Goal: Complete application form: Complete application form

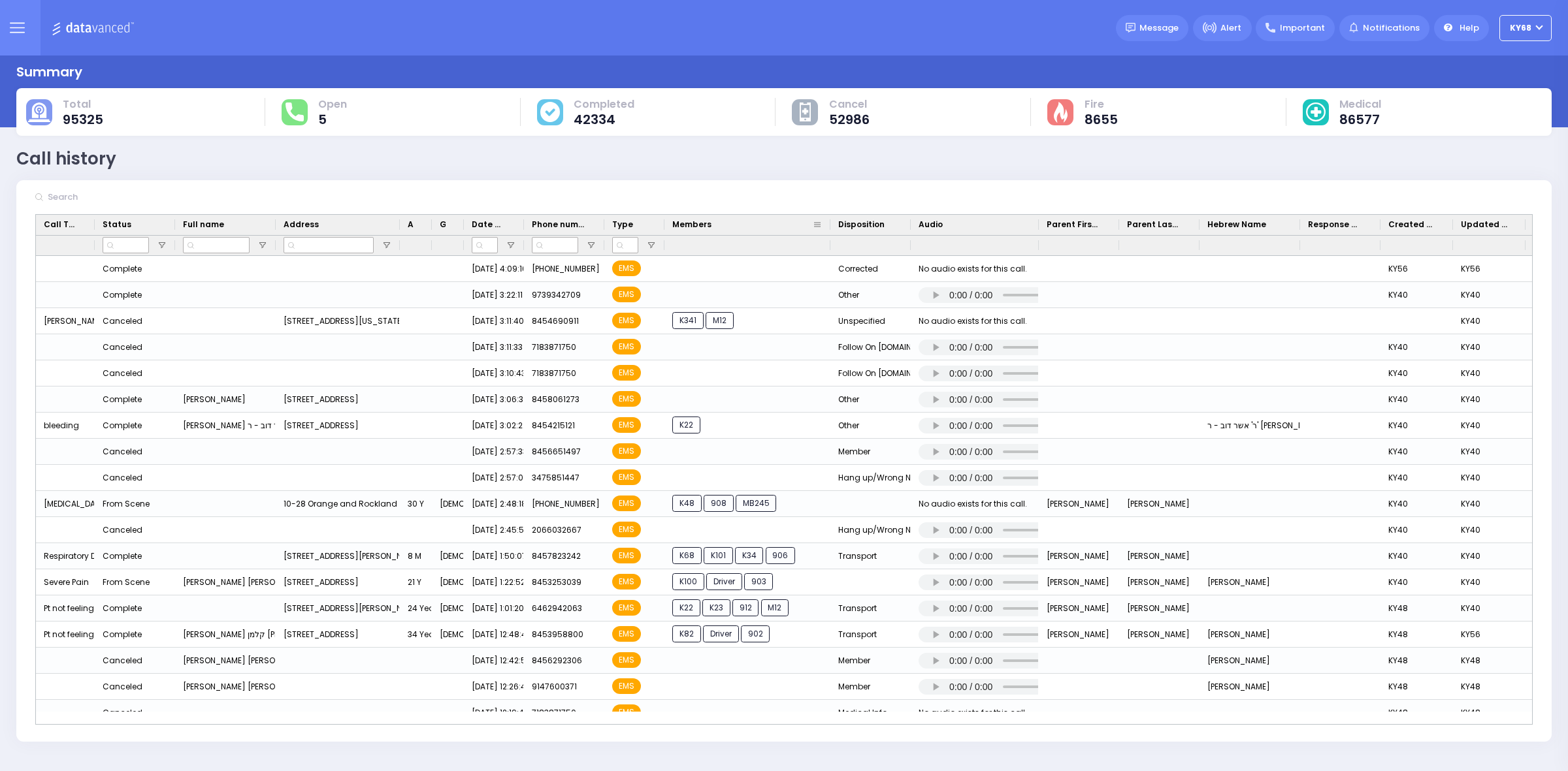
drag, startPoint x: 742, startPoint y: 220, endPoint x: 827, endPoint y: 223, distance: 85.1
click at [827, 223] on div at bounding box center [830, 225] width 5 height 21
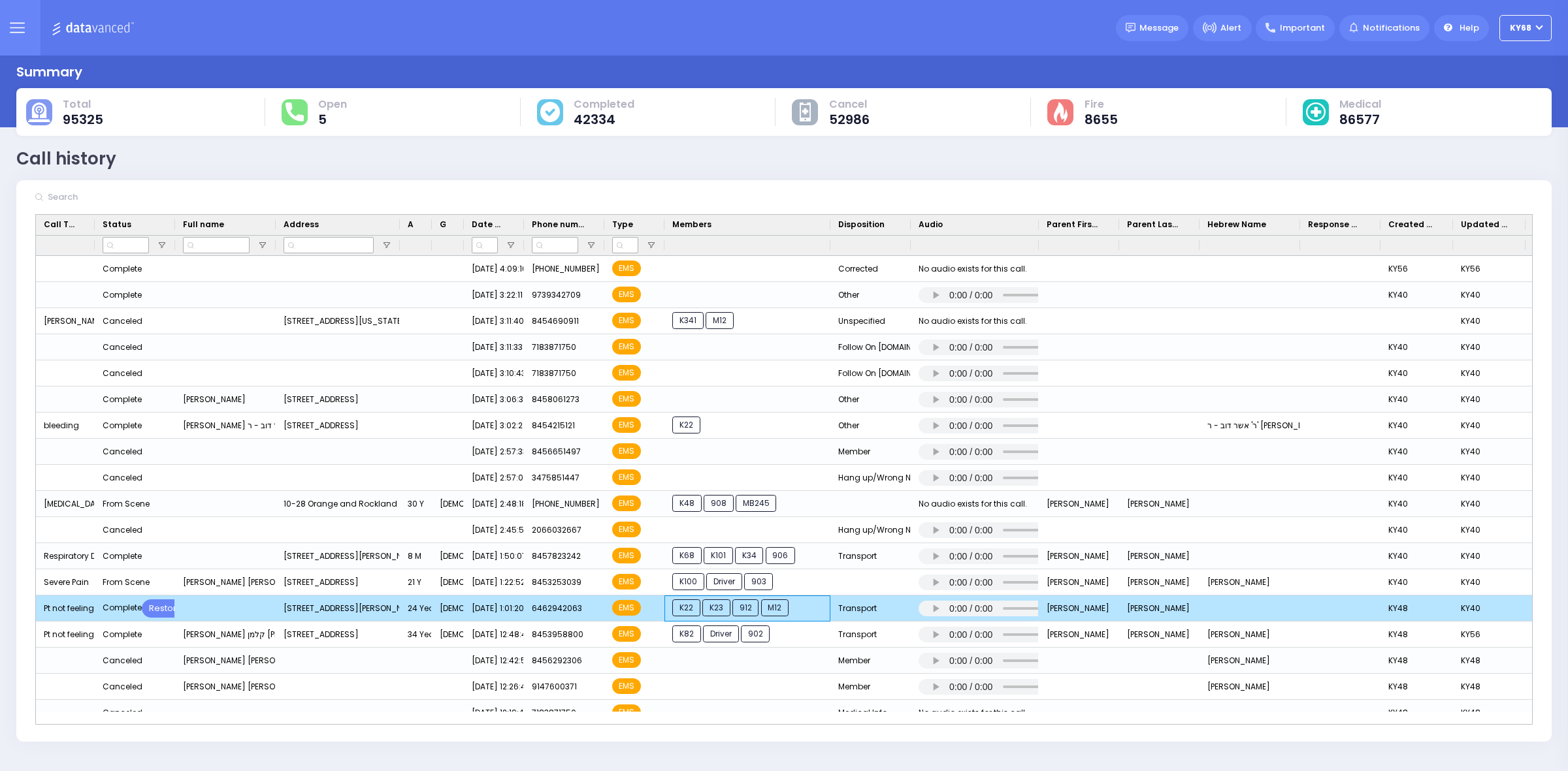
click at [758, 616] on span "K22 K23 912 M12" at bounding box center [731, 608] width 118 height 17
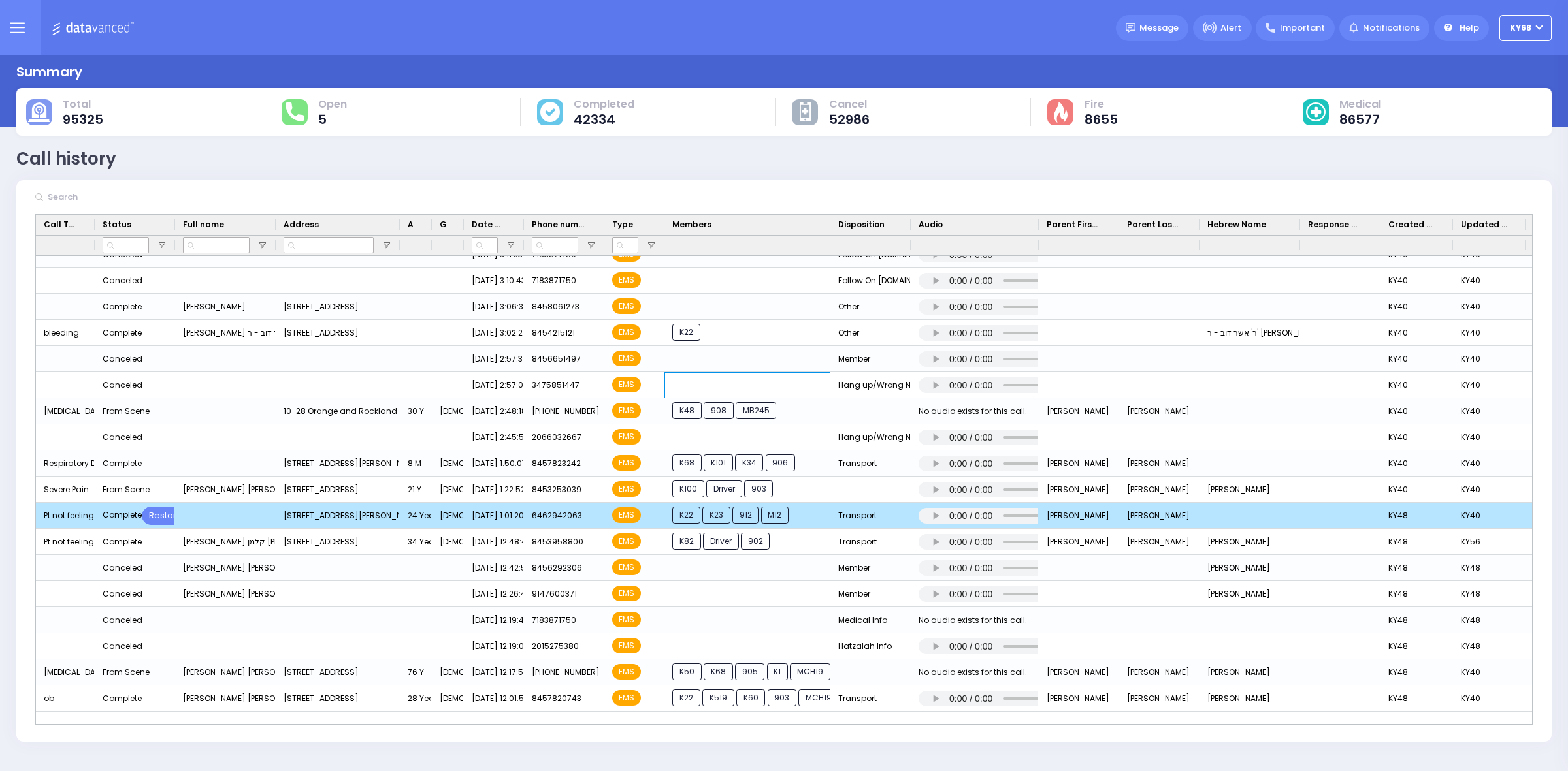
scroll to position [45, 0]
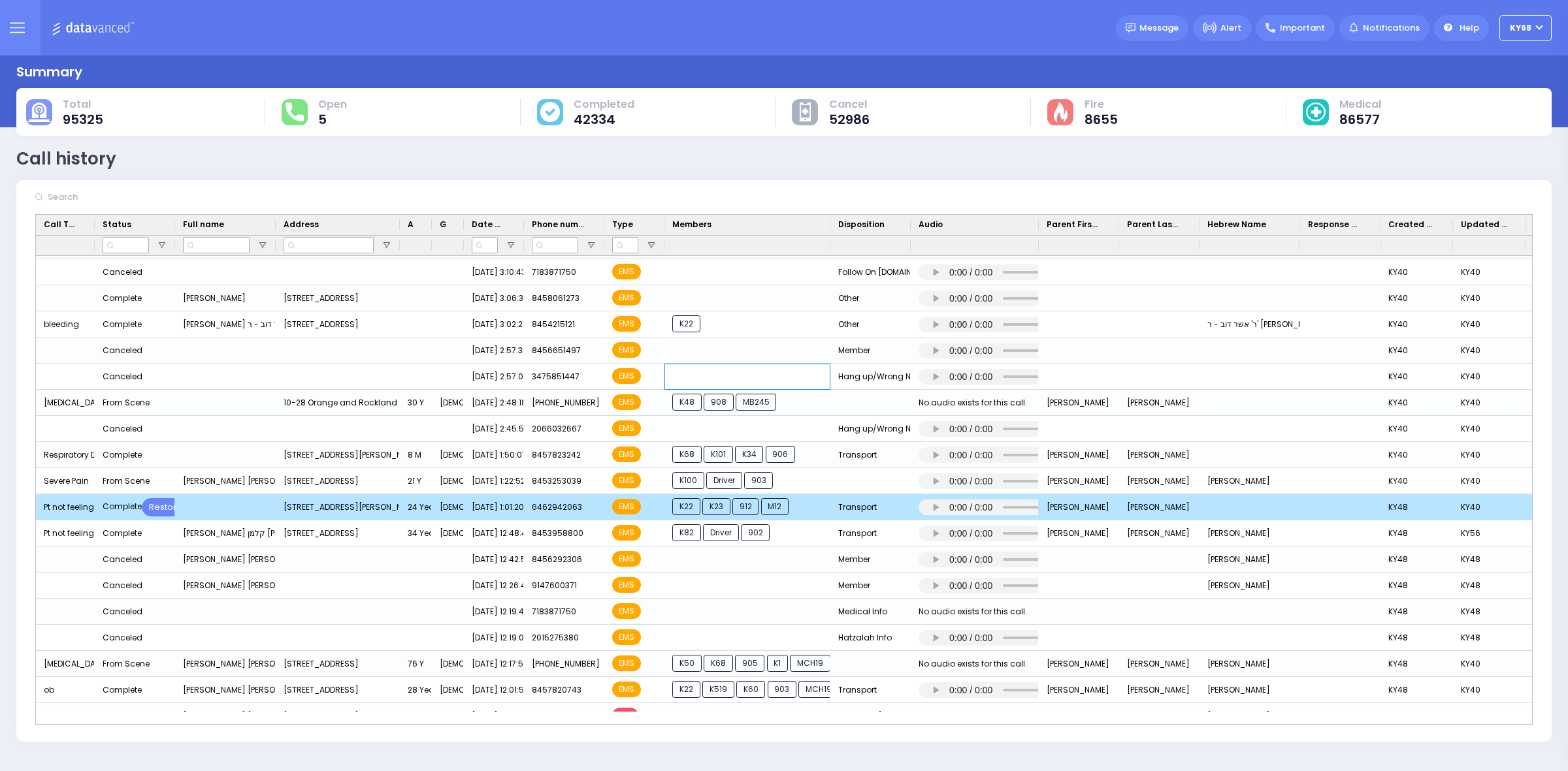
drag, startPoint x: 760, startPoint y: 483, endPoint x: 765, endPoint y: 526, distance: 43.3
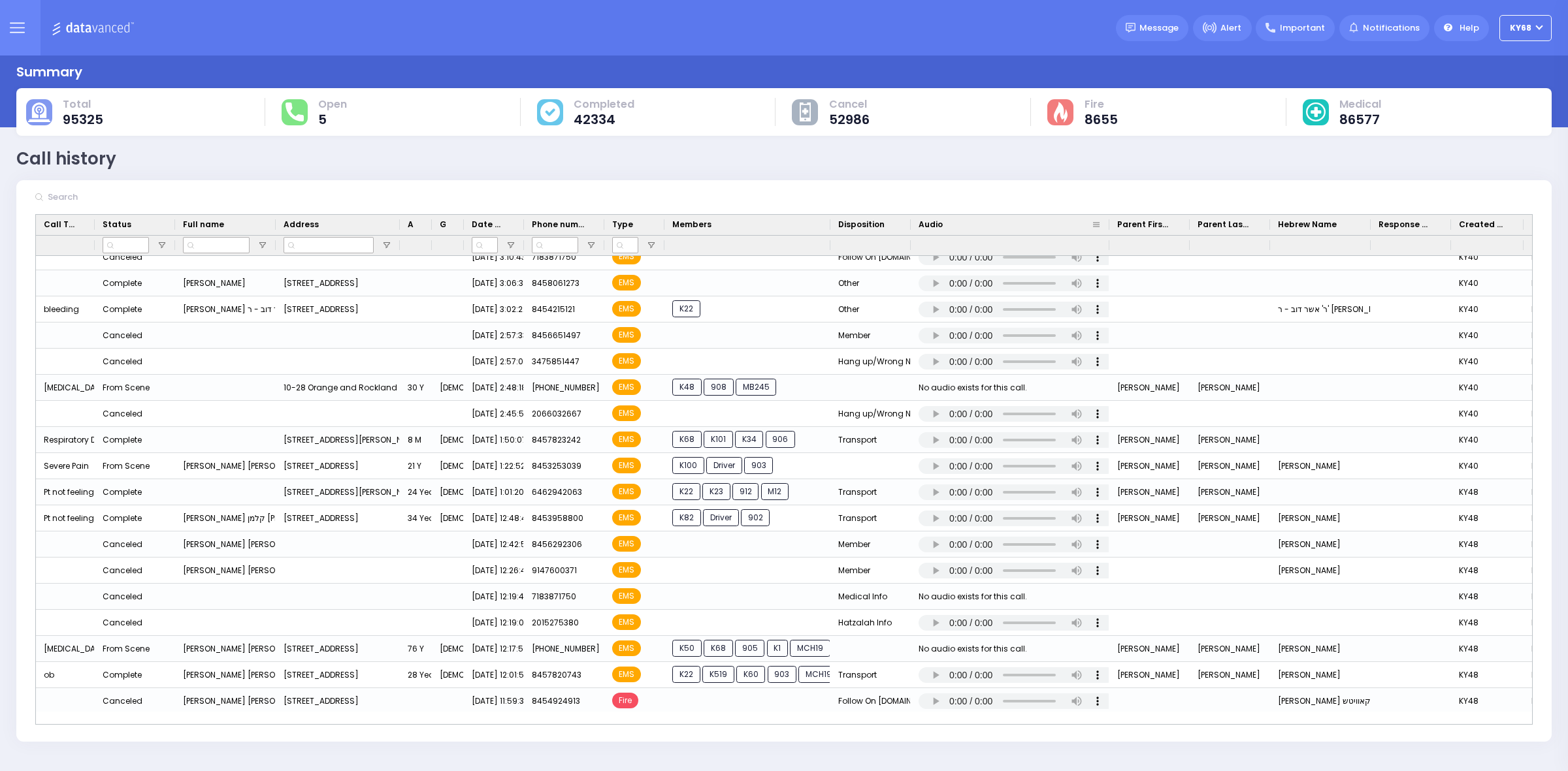
drag, startPoint x: 1037, startPoint y: 225, endPoint x: 1108, endPoint y: 225, distance: 71.0
click at [1108, 225] on div at bounding box center [1109, 225] width 5 height 21
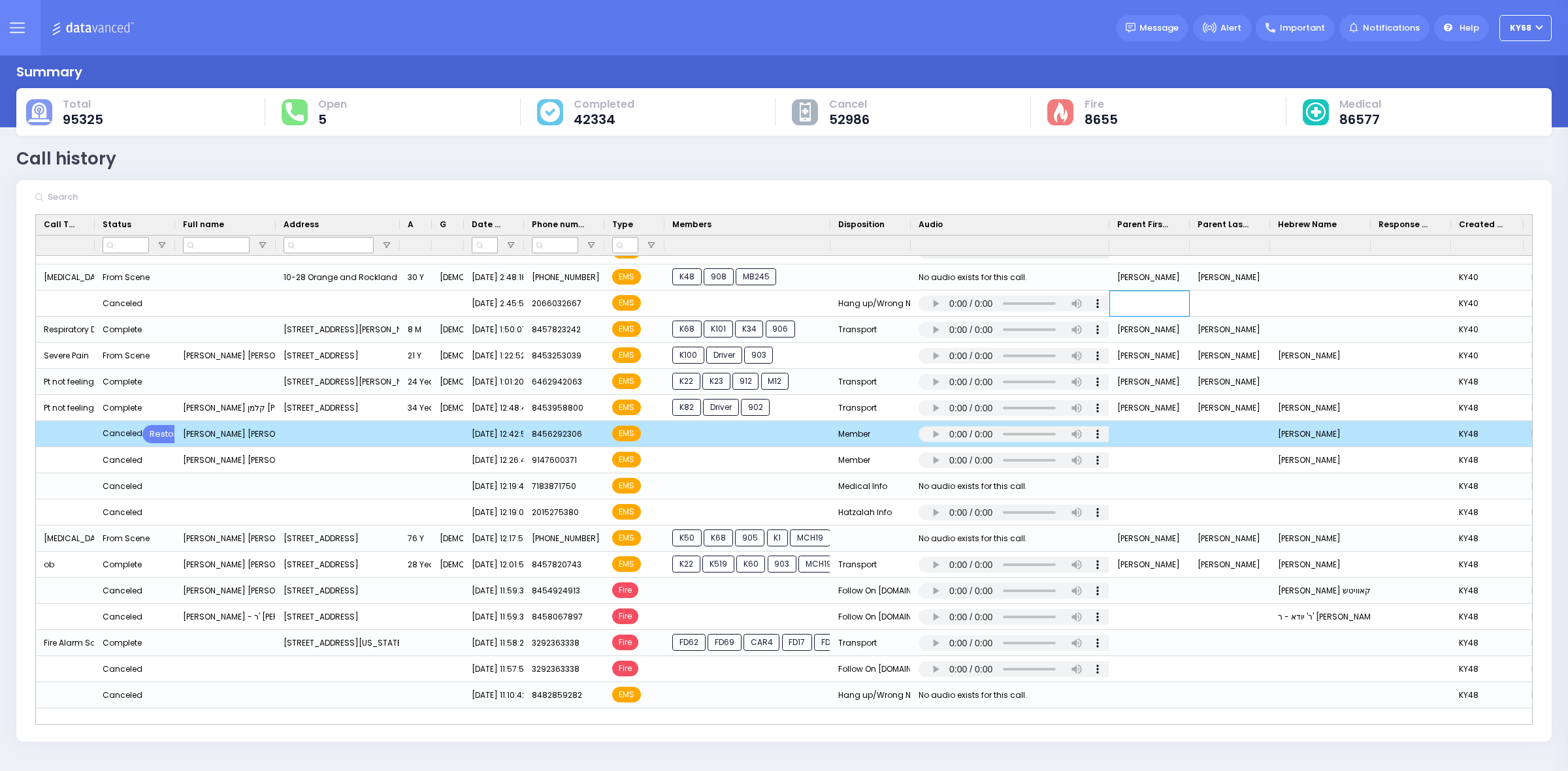
drag, startPoint x: 1126, startPoint y: 422, endPoint x: 1136, endPoint y: 446, distance: 26.0
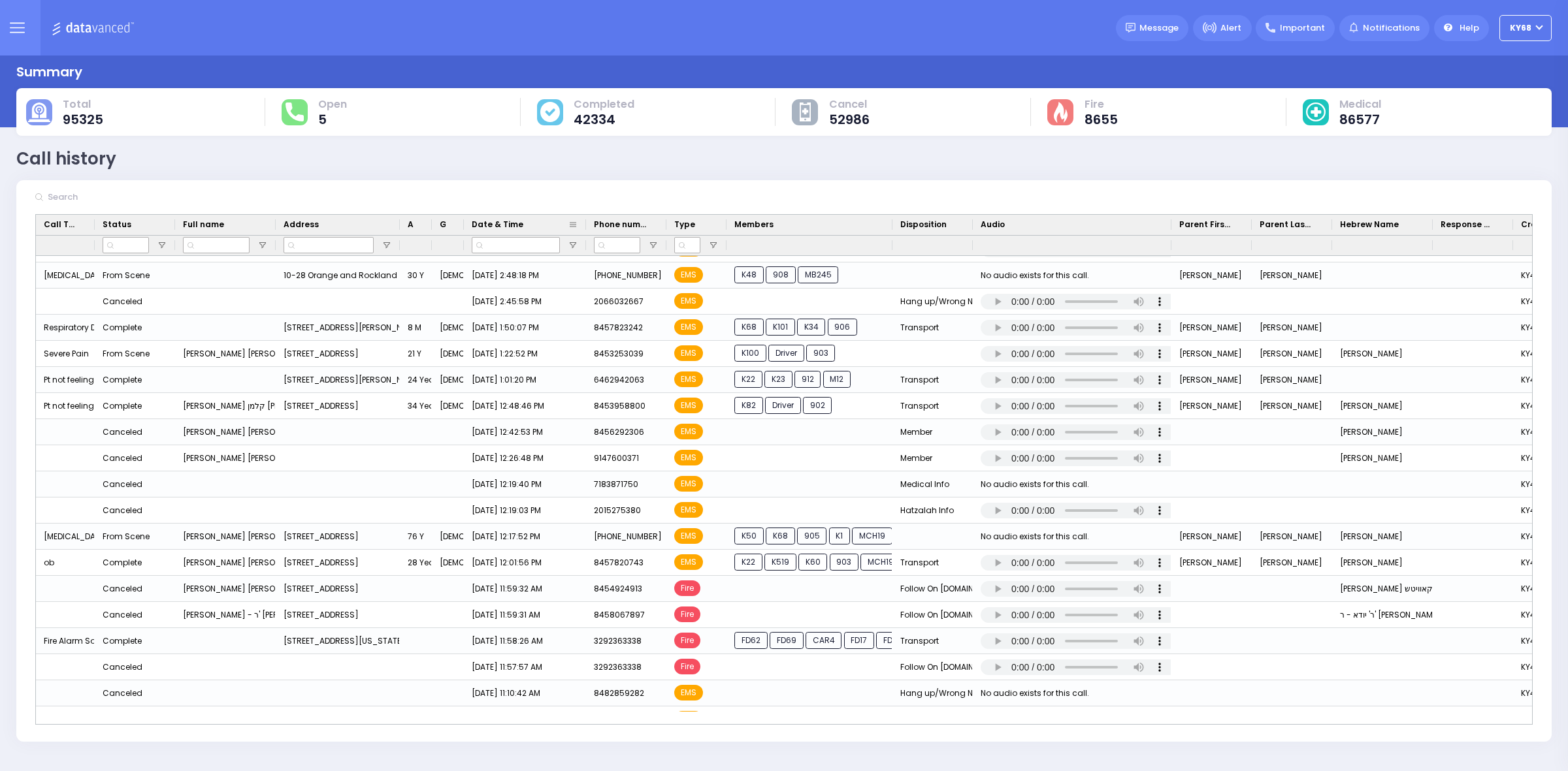
drag, startPoint x: 523, startPoint y: 219, endPoint x: 585, endPoint y: 229, distance: 62.8
click at [585, 229] on div at bounding box center [585, 225] width 5 height 21
click at [658, 108] on div "Completed 42334" at bounding box center [656, 112] width 238 height 28
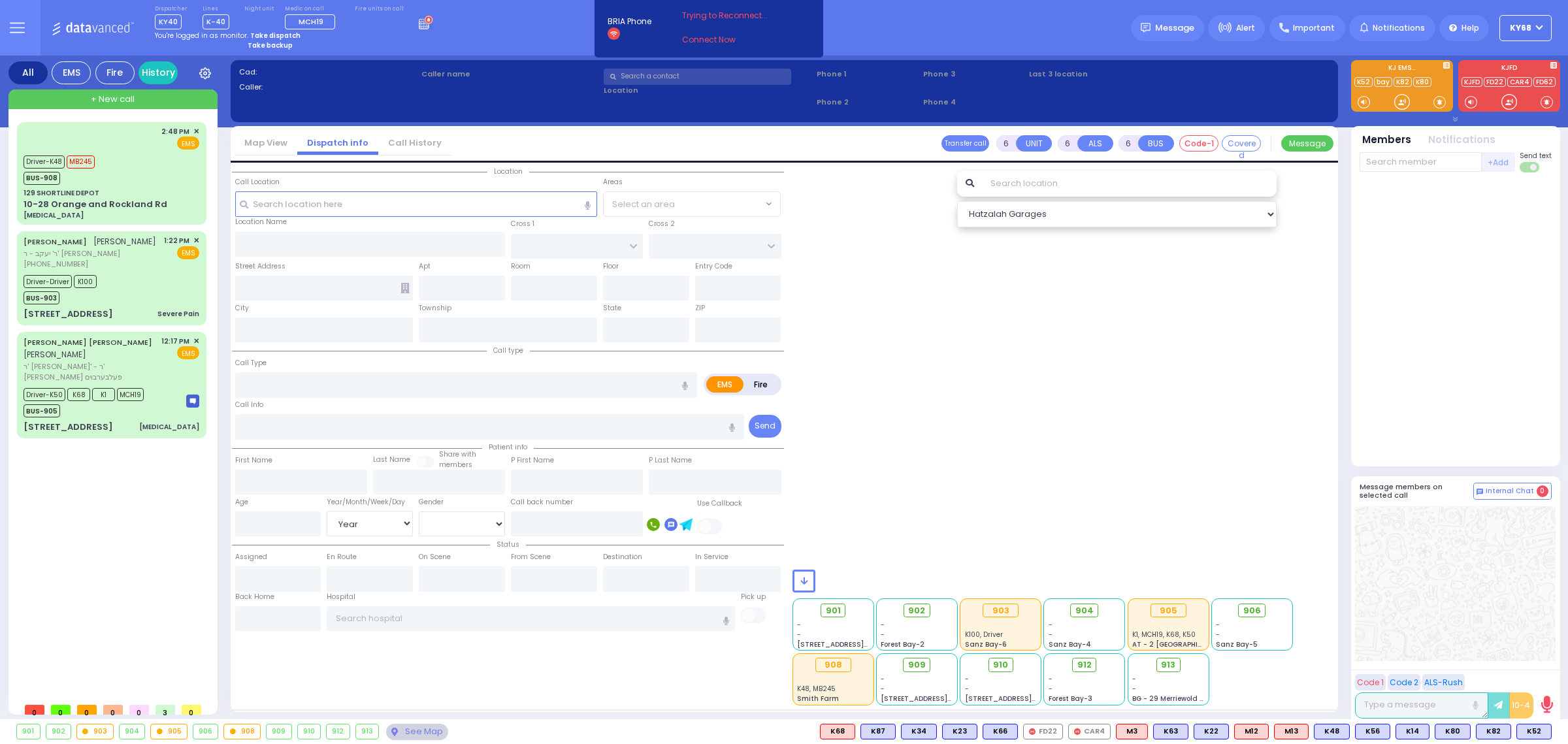
select select "Year"
select select "[DEMOGRAPHIC_DATA]"
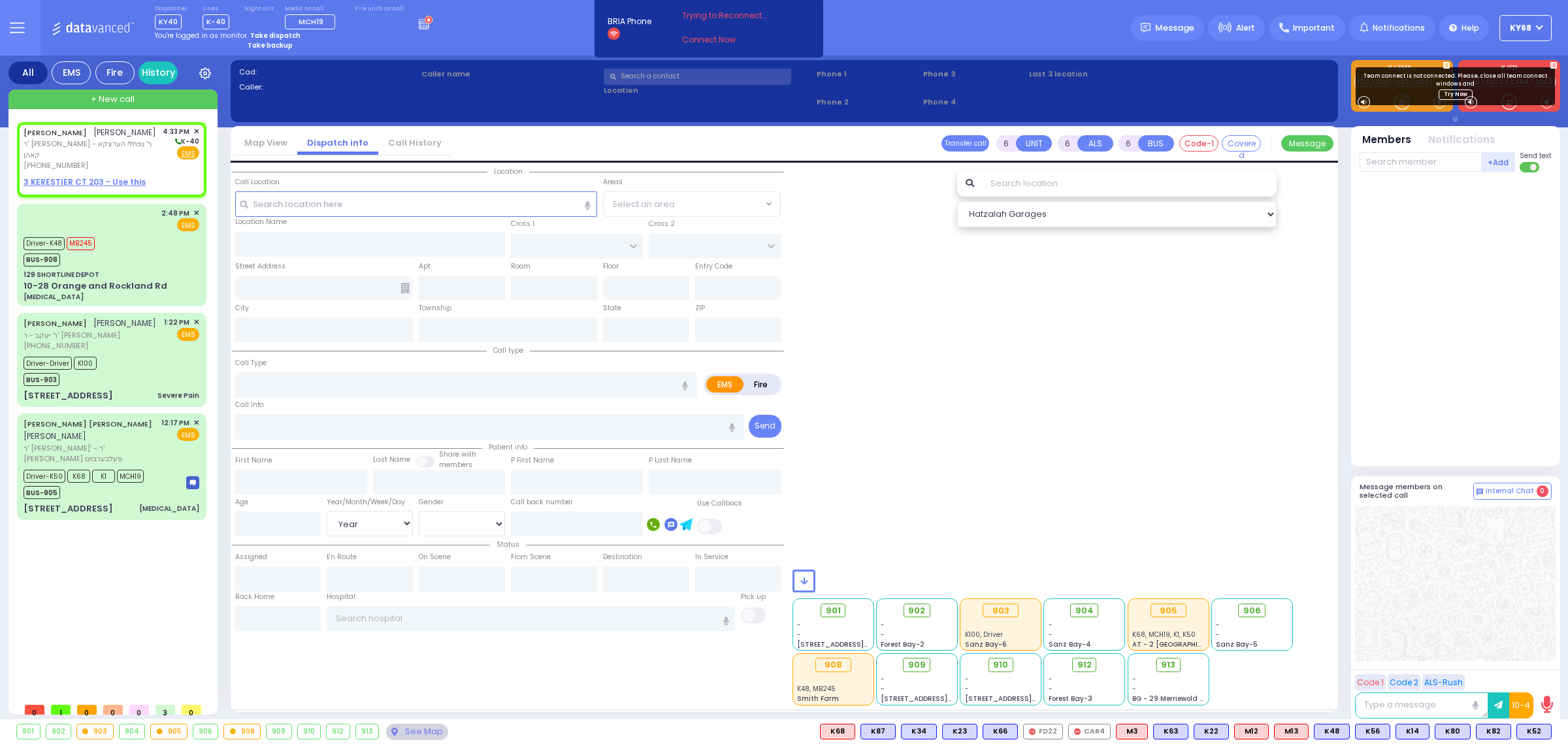
type input "2"
type input "1"
select select
radio input "true"
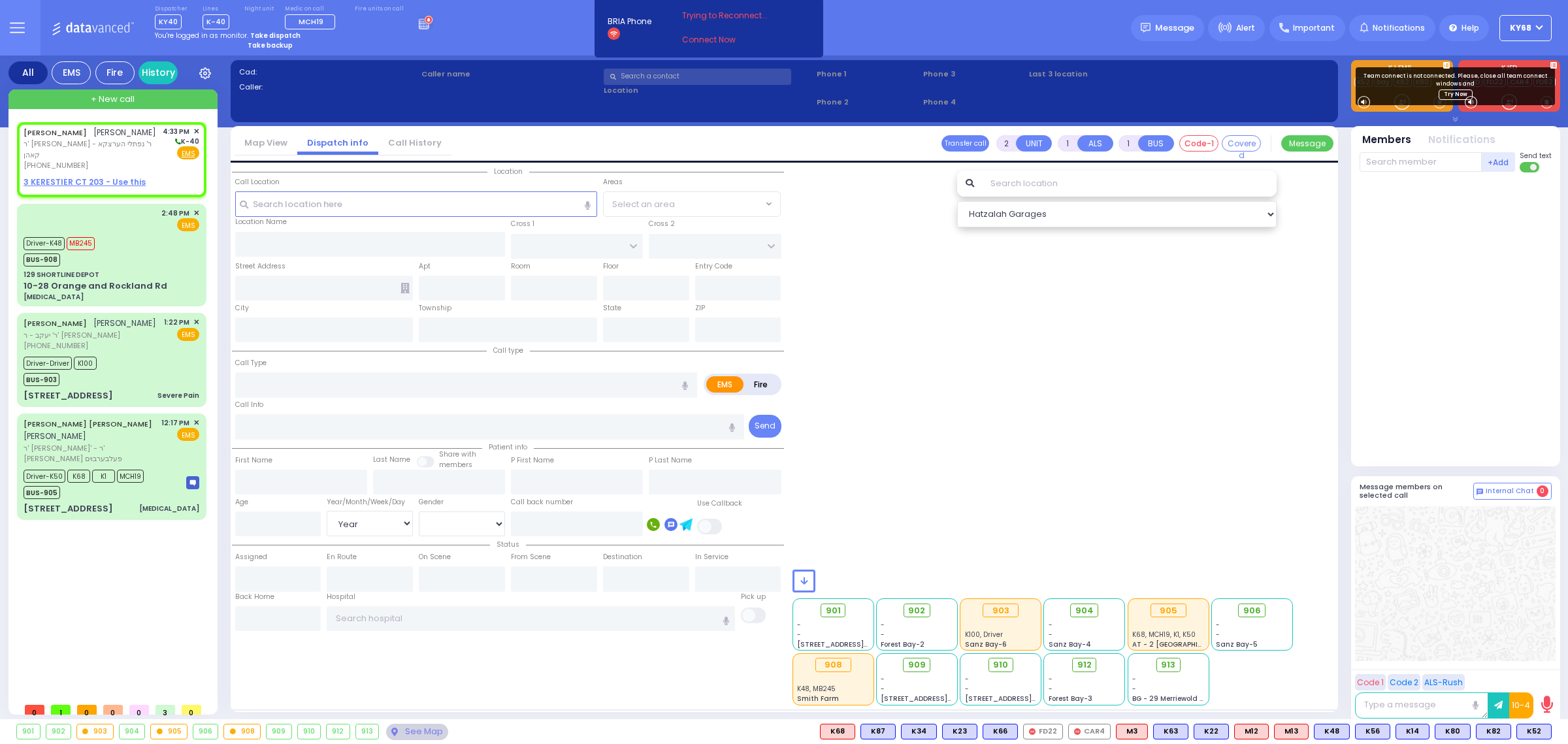
type input "SHMIEL ELIEZER"
type input "PEARL"
select select
type input "16:33"
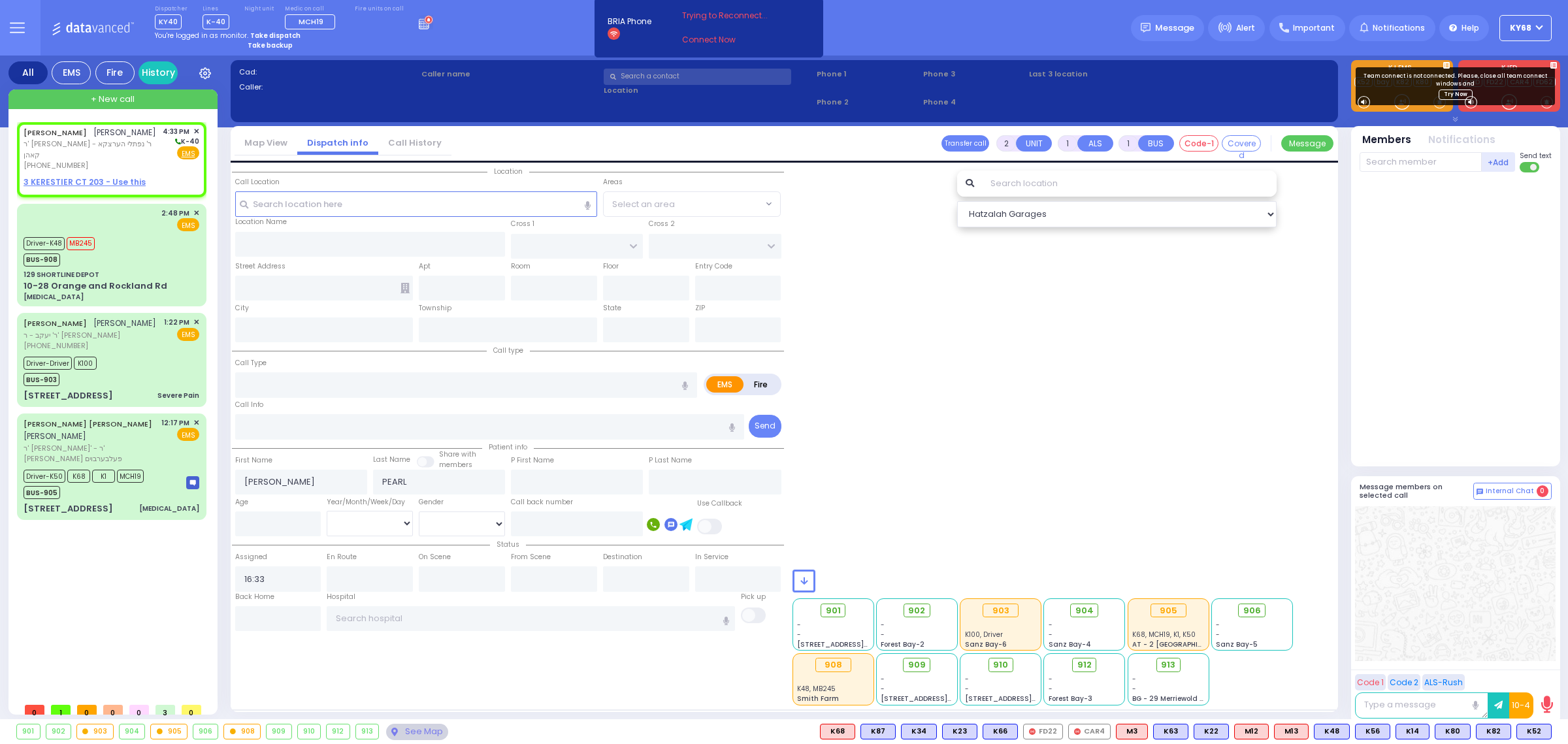
select select "Hatzalah Garages"
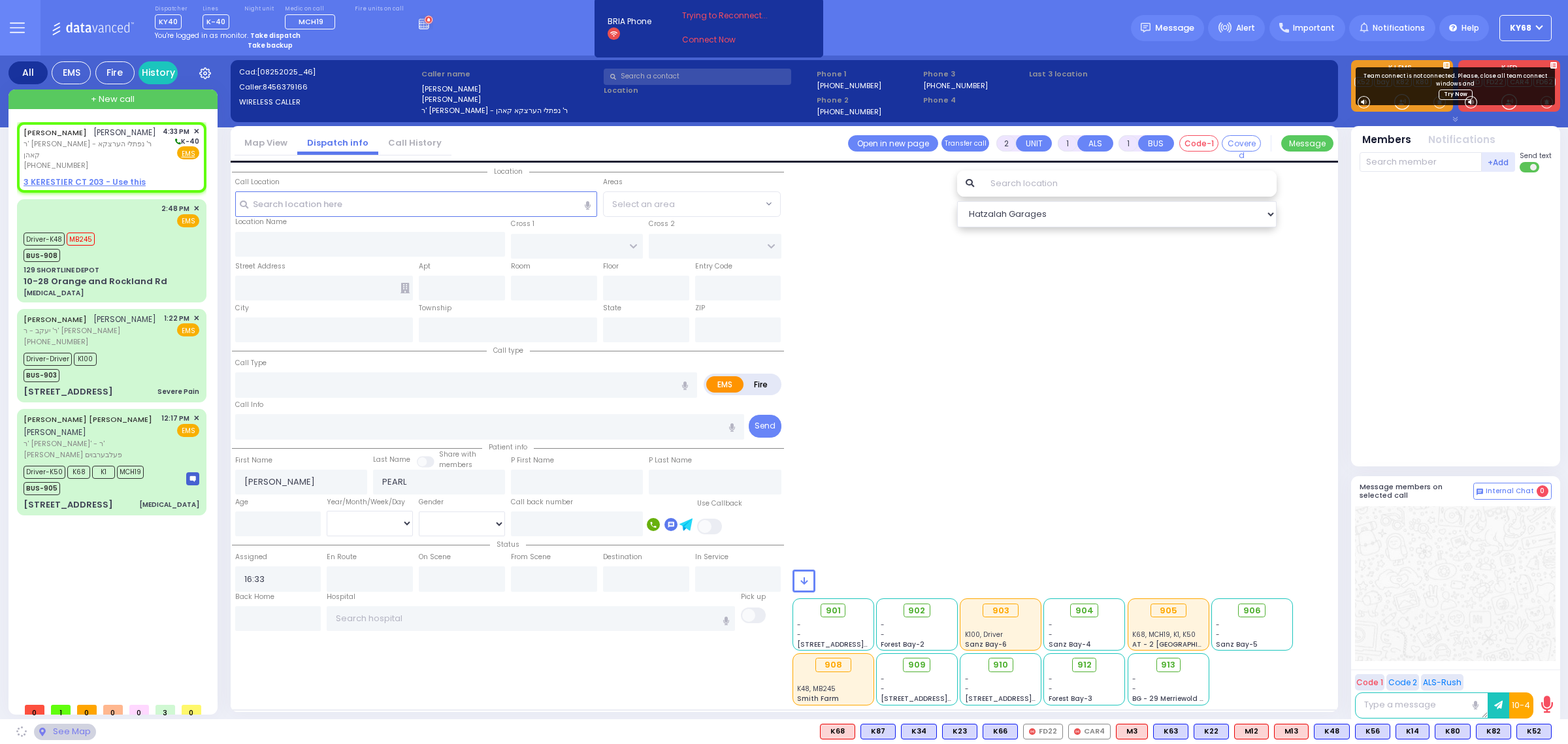
select select
radio input "true"
select select
select select "Hatzalah Garages"
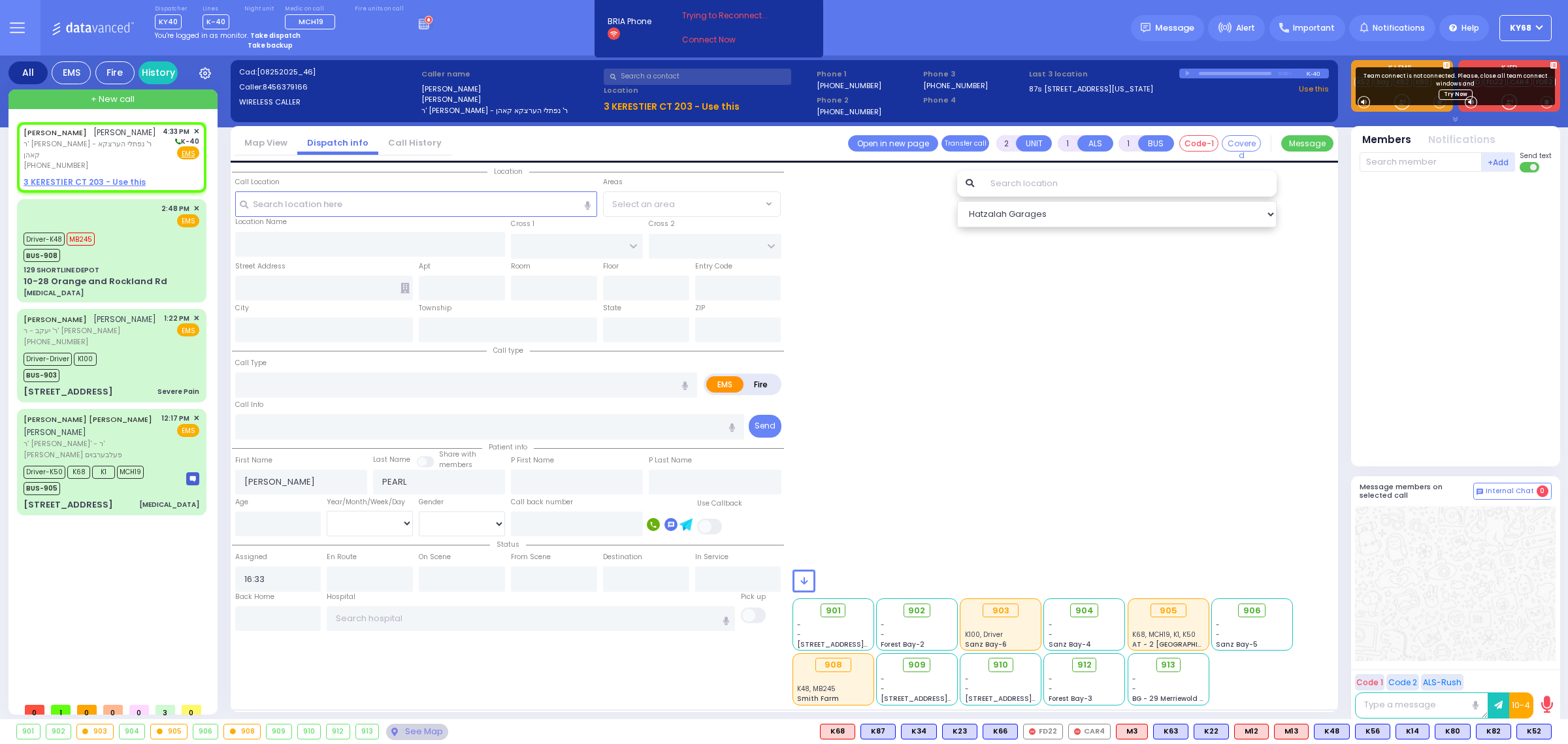
select select
radio input "true"
select select
select select "Hatzalah Garages"
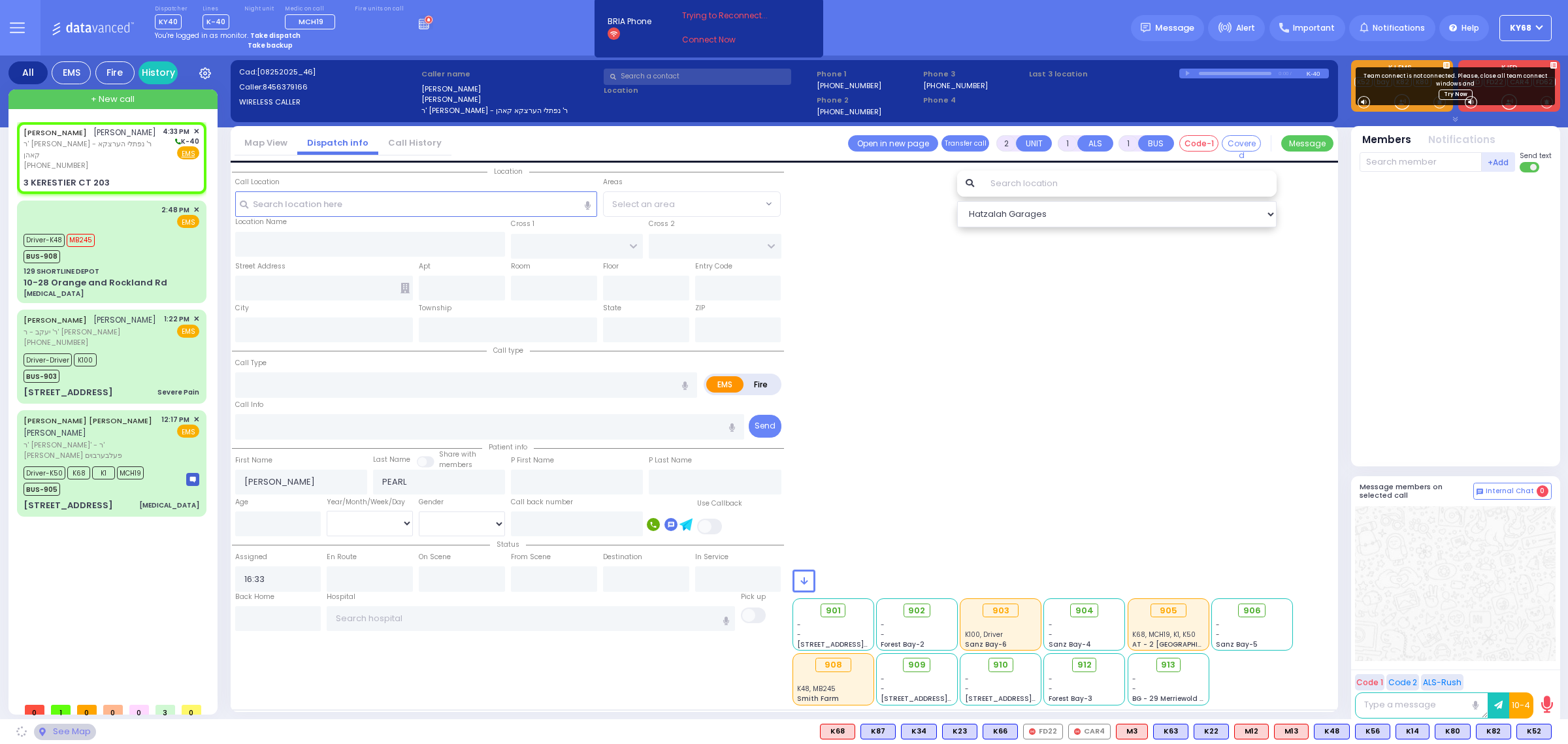
type input "GETZIL BERGER BLVD"
type input "KAHAN DR"
type input "3 KERESTIER CT"
type input "203"
type input "Kiryas Joel"
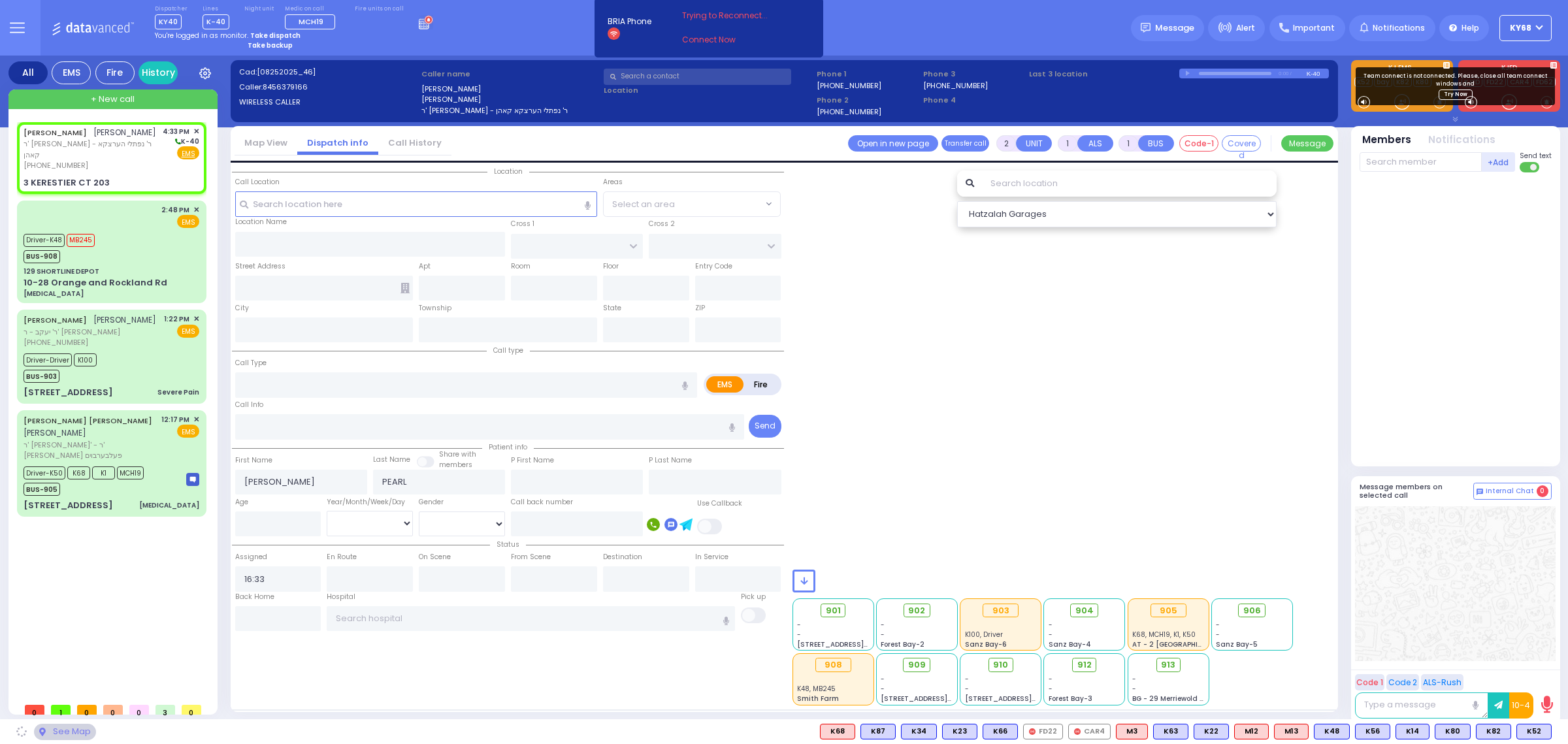
type input "New York"
type input "10950"
select select "SECTION 4"
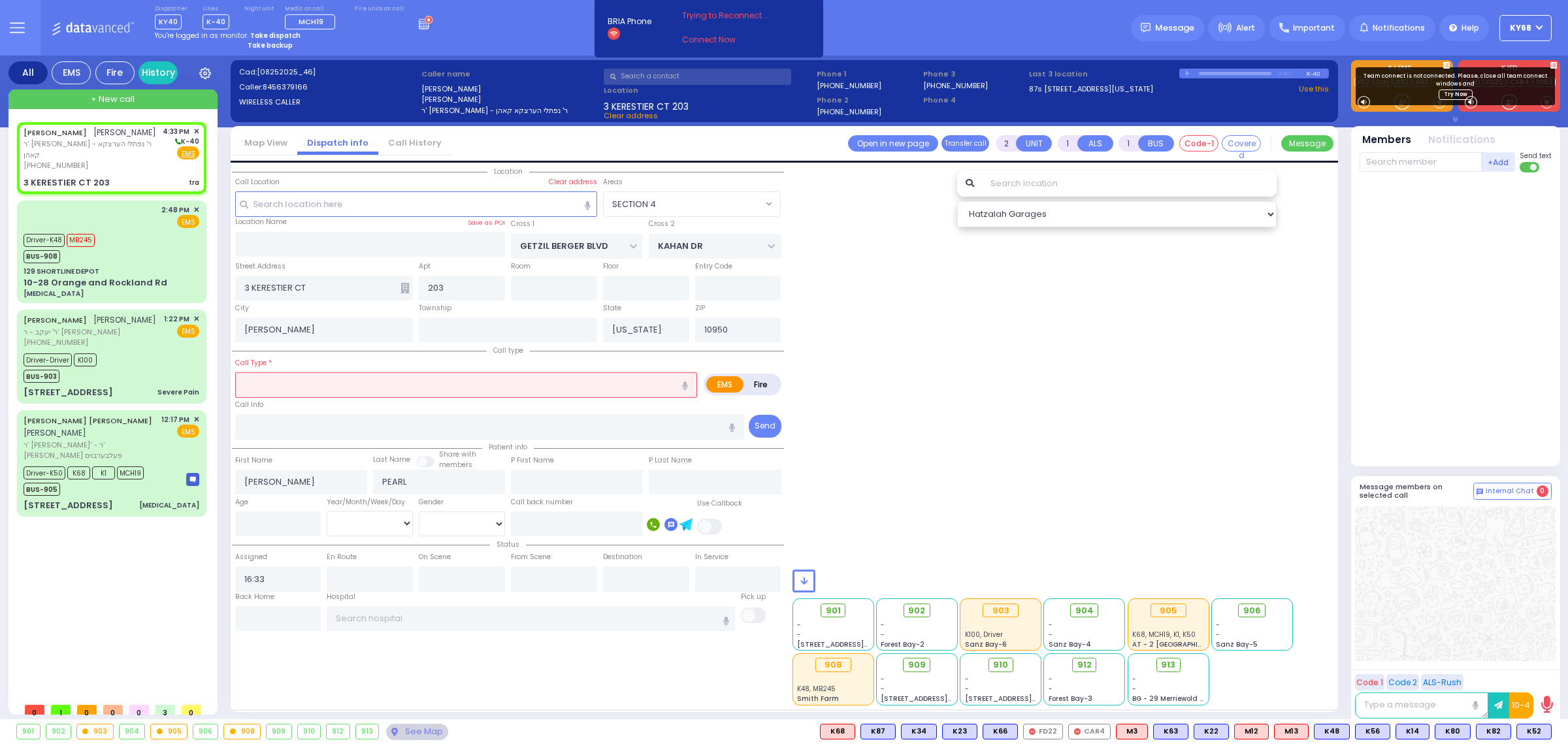
select select
type input "tra"
radio input "true"
select select
select select "SECTION 4"
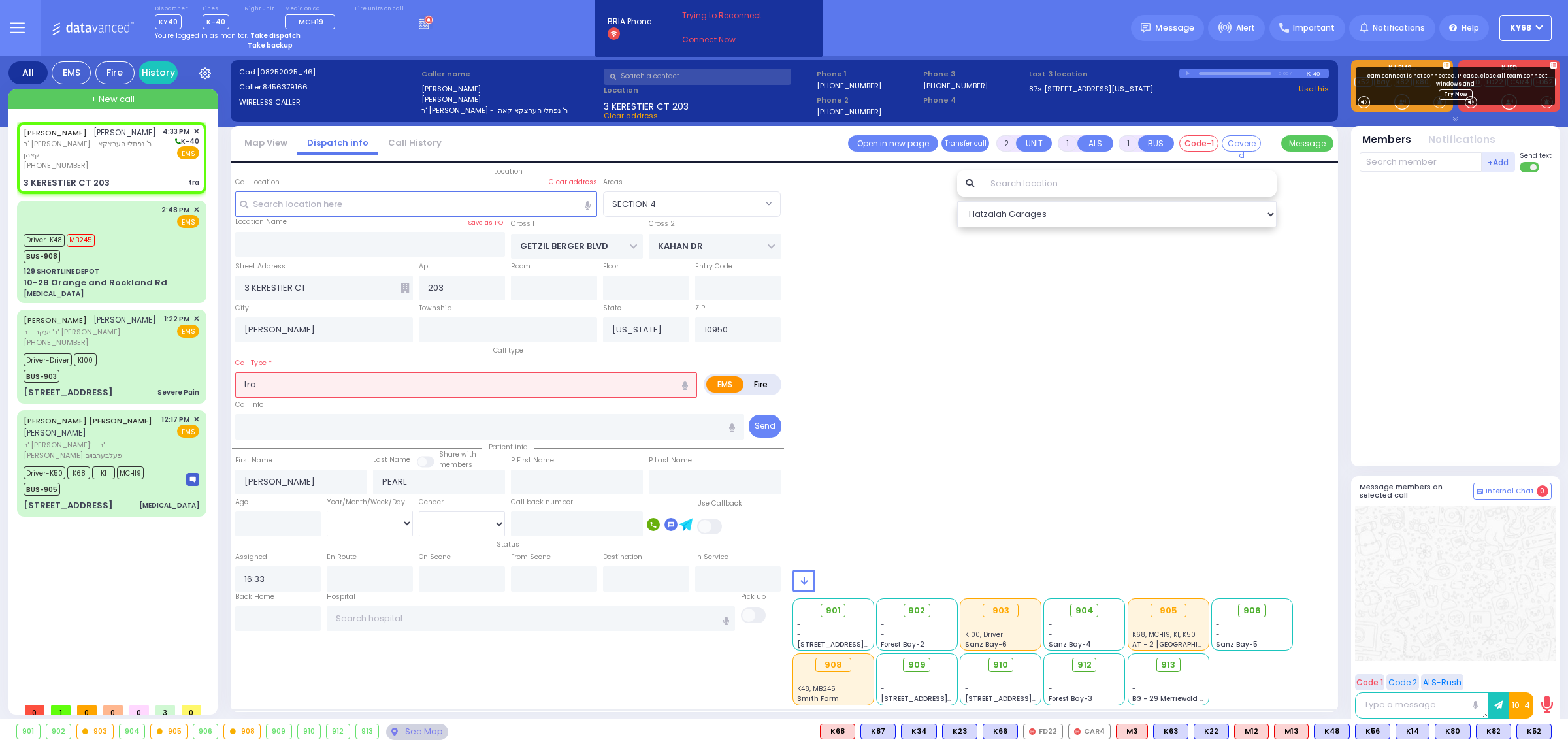
select select "Hatzalah Garages"
select select
radio input "true"
select select
select select "SECTION 4"
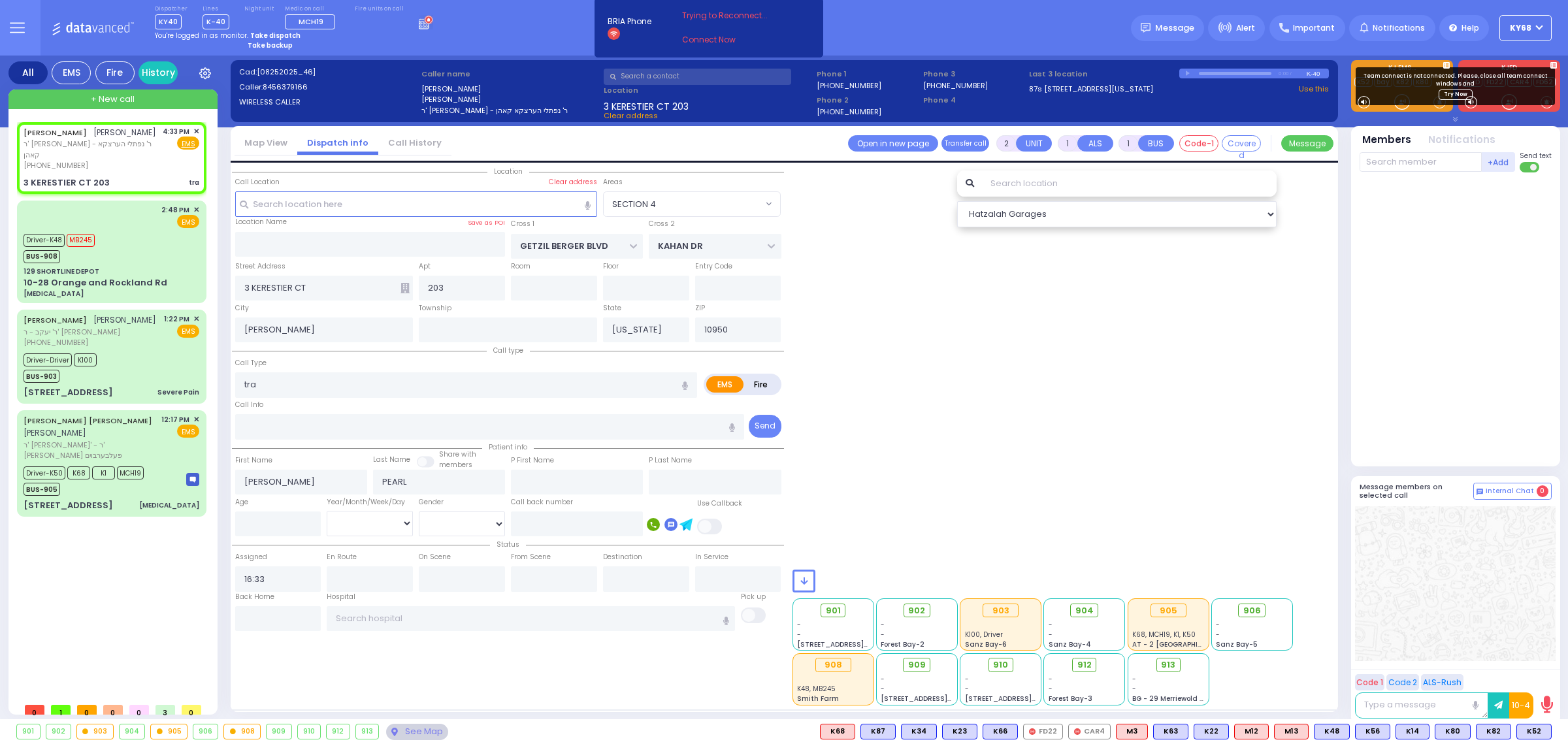
select select "Hatzalah Garages"
select select
type input "Trauma - Bleeding"
radio input "true"
select select
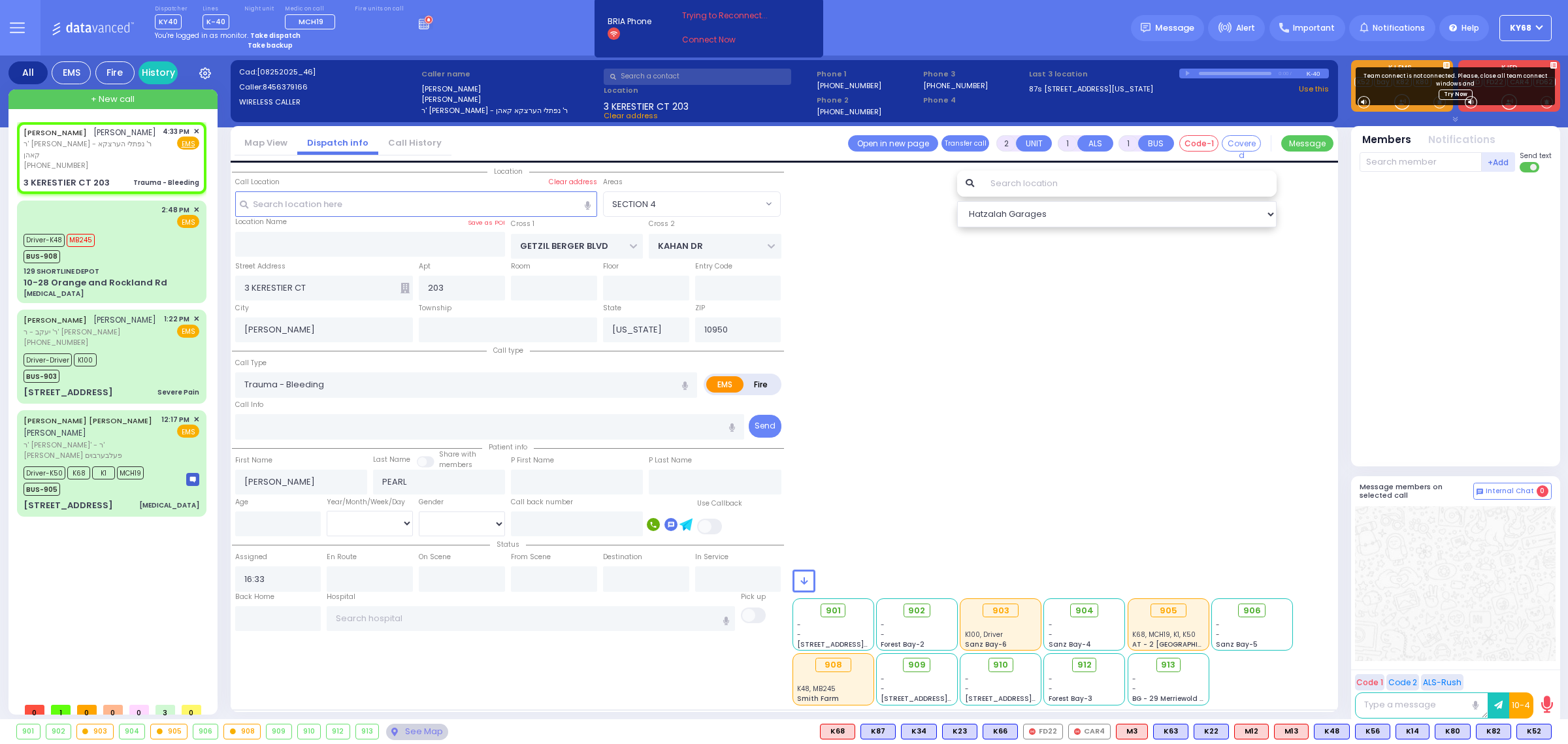
select select "Hatzalah Garages"
select select "SECTION 4"
select select
radio input "true"
select select
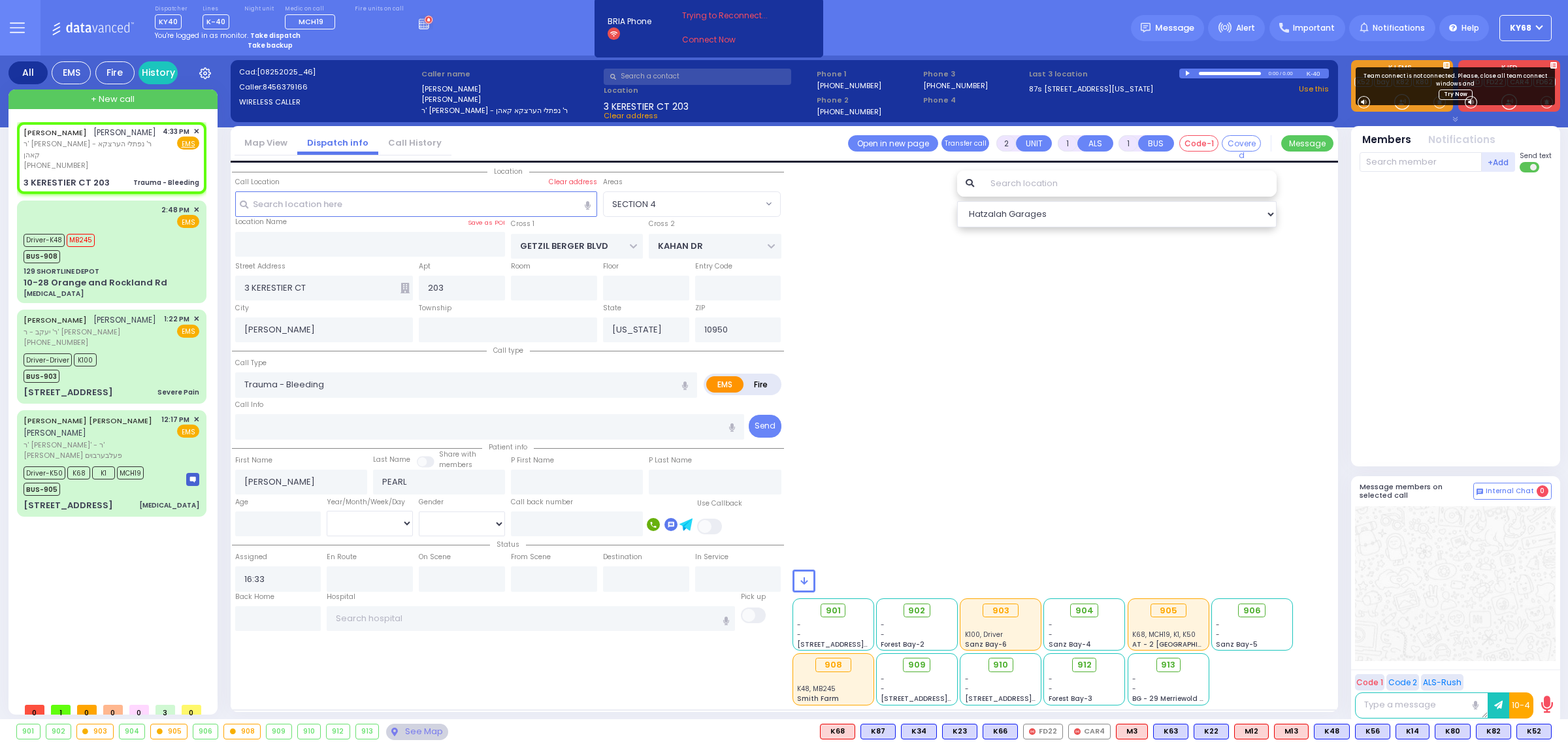
radio input "true"
select select
type input "16:34"
select select "SECTION 4"
select select "Hatzalah Garages"
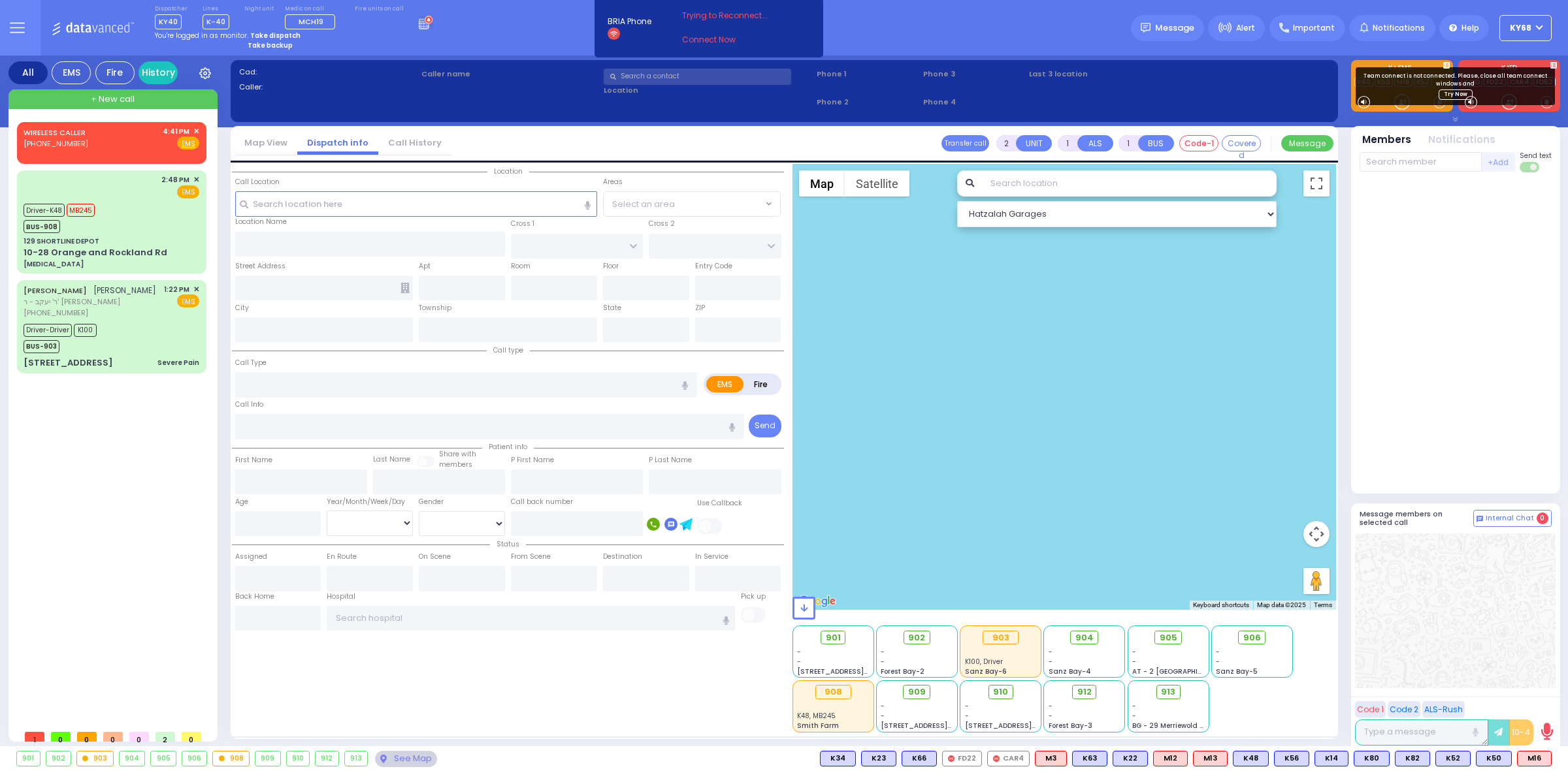
select select
radio input "true"
select select
type input "16:41"
select select
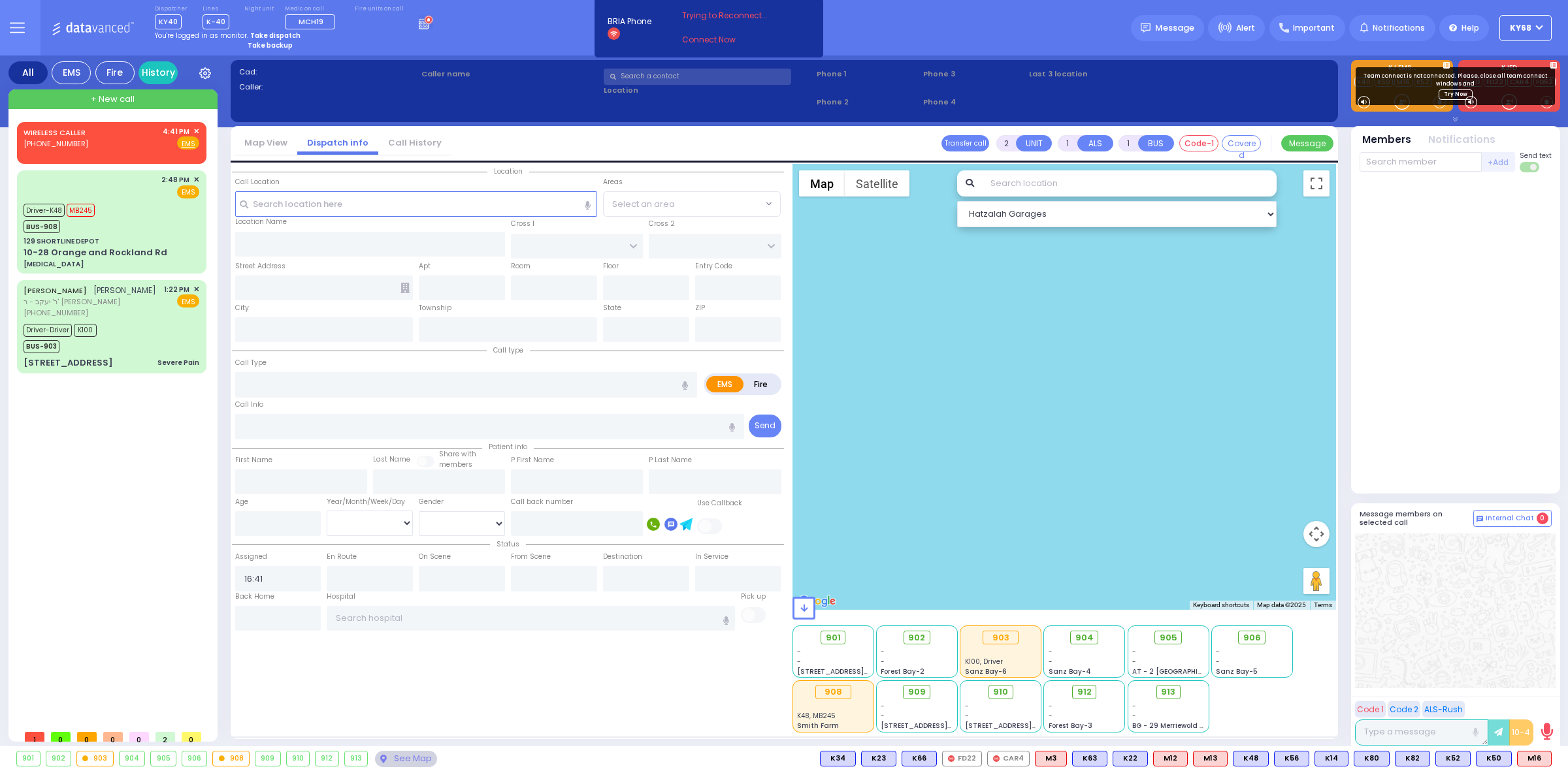
radio input "true"
select select
select select "Hatzalah Garages"
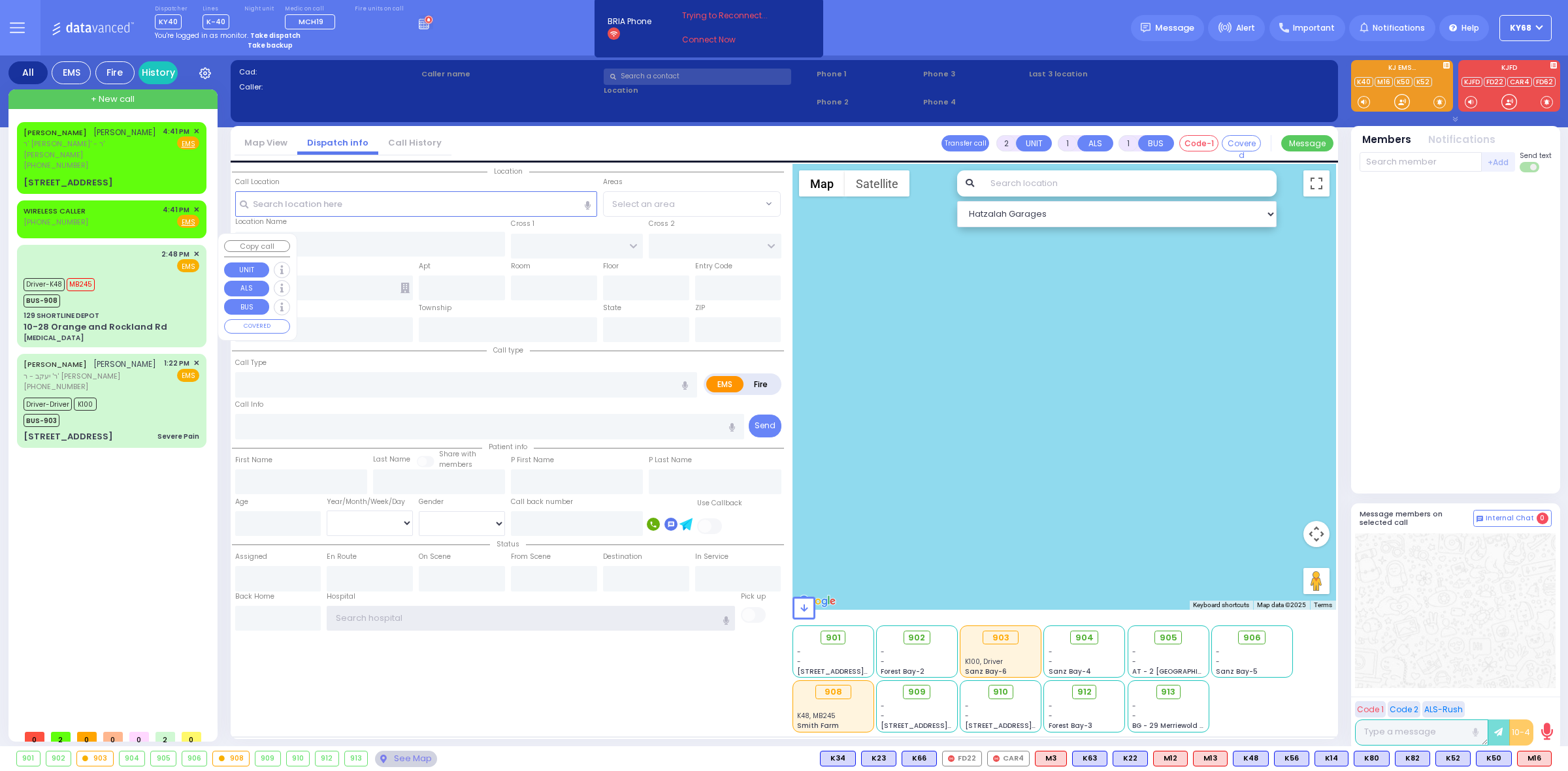
type input "ky68"
drag, startPoint x: 157, startPoint y: 315, endPoint x: 193, endPoint y: 315, distance: 36.0
click at [193, 320] on div "10-28 Orange and Rockland Rd Anaphylaxis" at bounding box center [111, 331] width 176 height 23
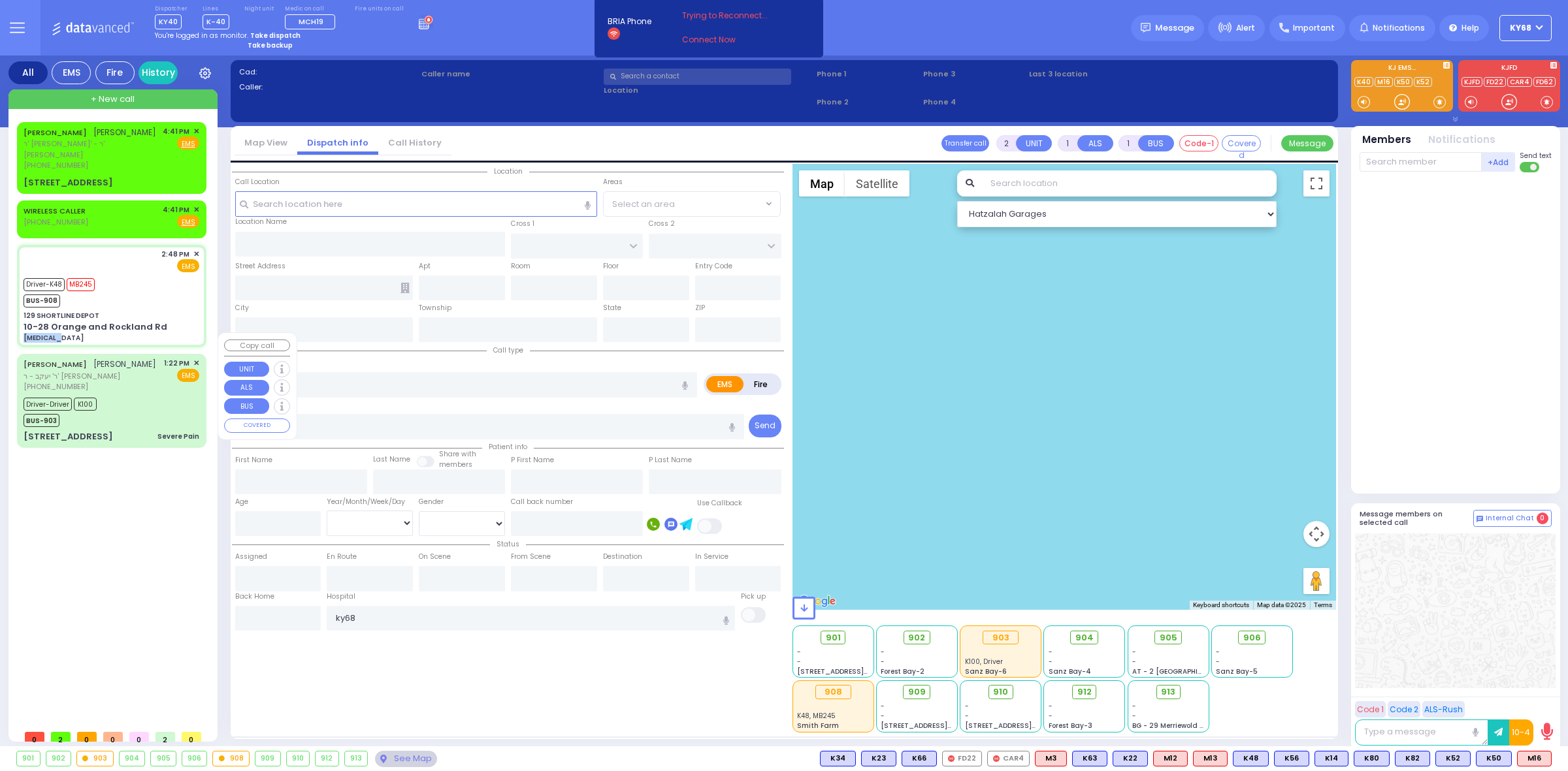
type input "6"
select select
type input "[MEDICAL_DATA]"
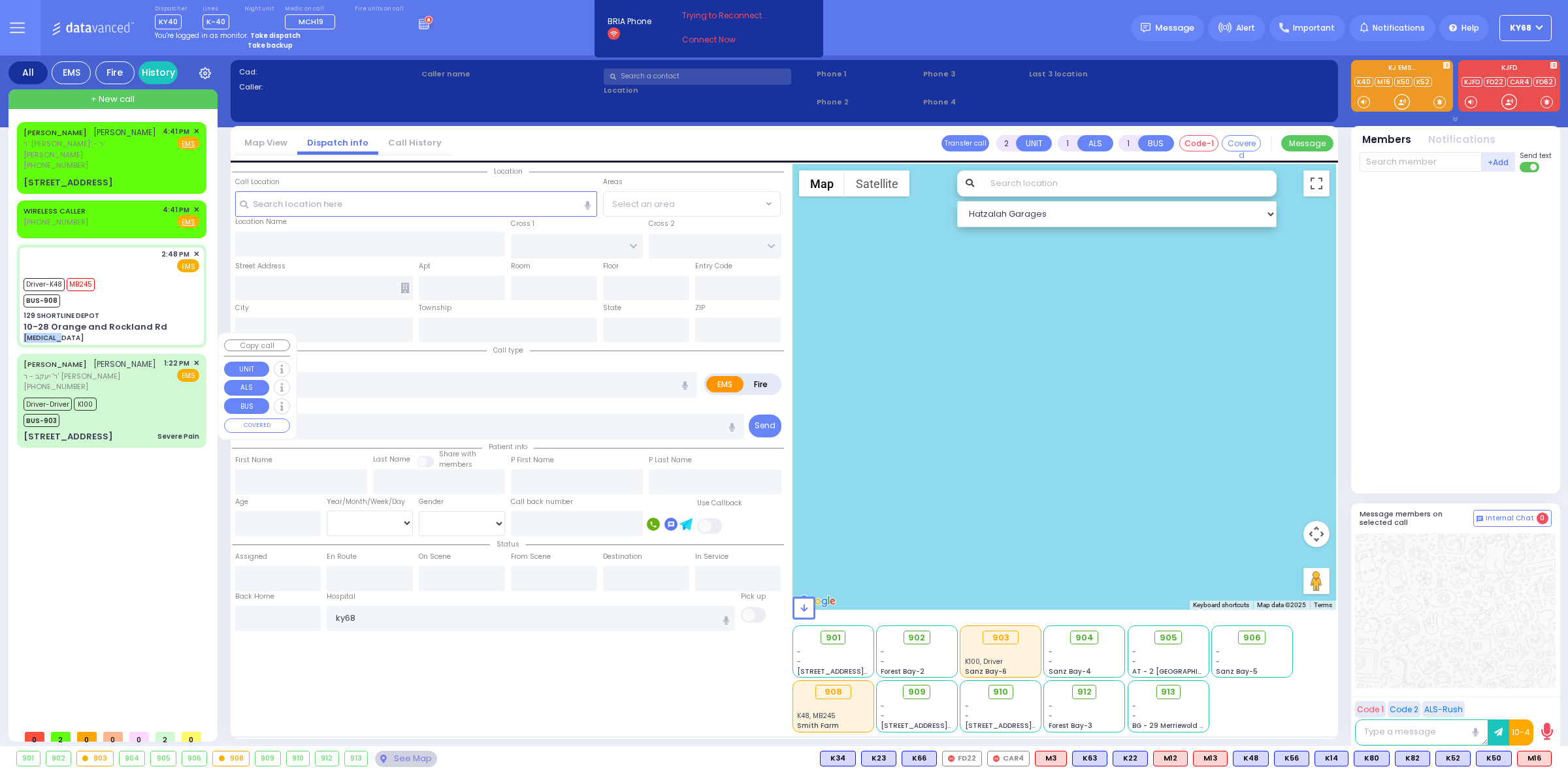
radio input "true"
type input "Dina"
type input "Klein"
type input "30"
select select "Year"
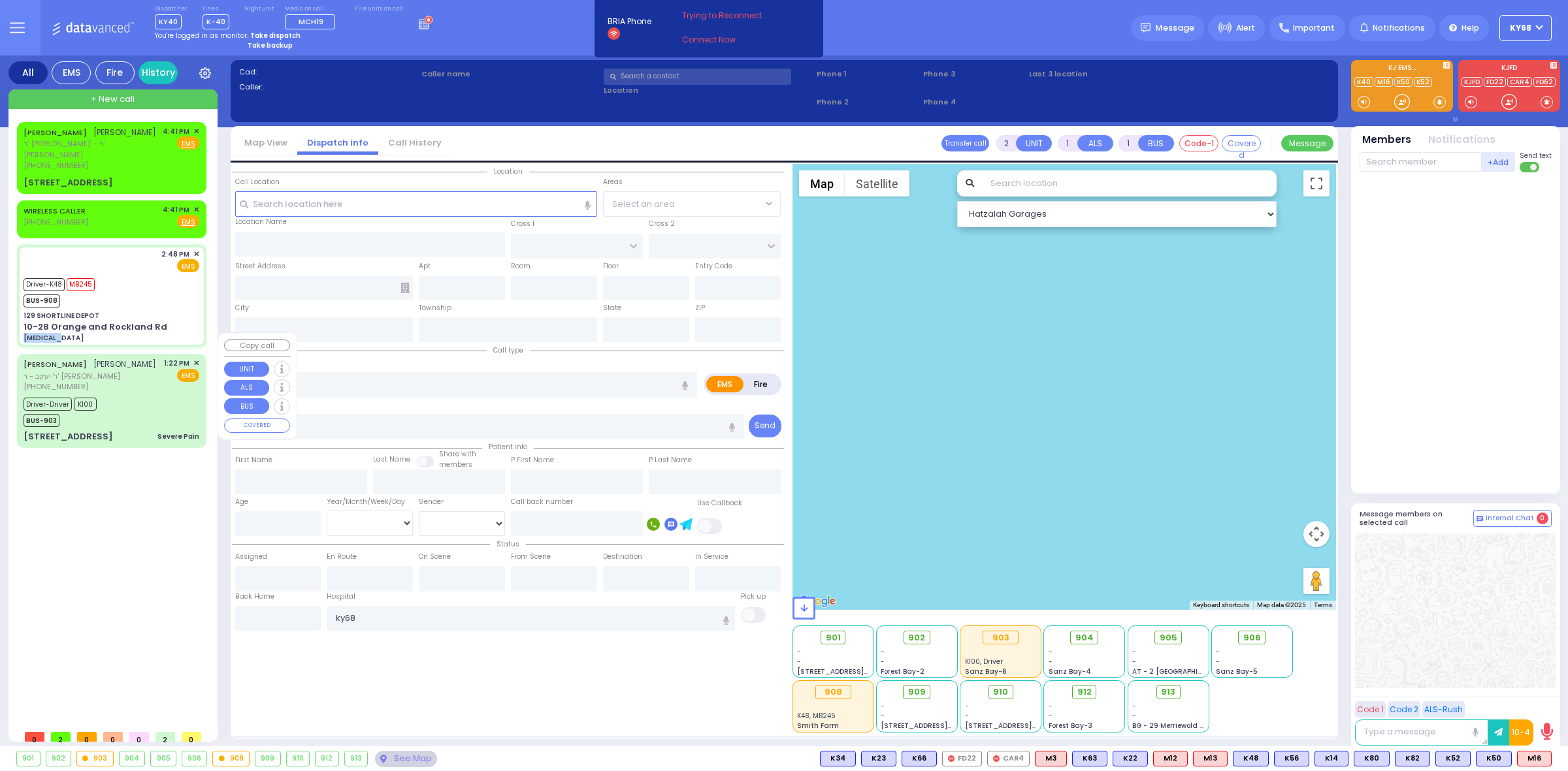
select select "[DEMOGRAPHIC_DATA]"
type input "14:48"
type input "14:49"
type input "15:38"
type input "15:48"
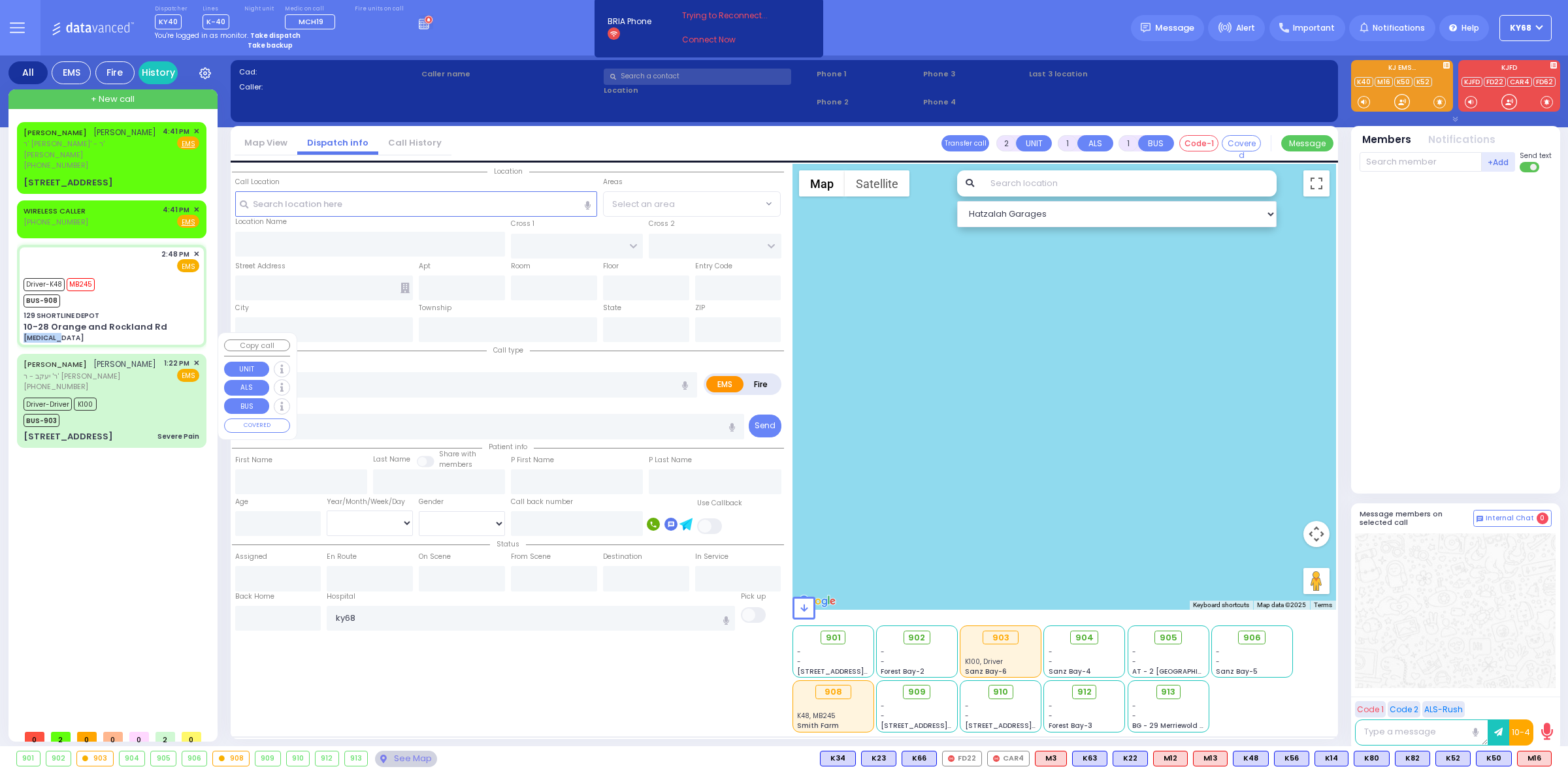
type input "NYU Tisch Medical Center 424 E 34th St New York City"
select select "Hatzalah Garages"
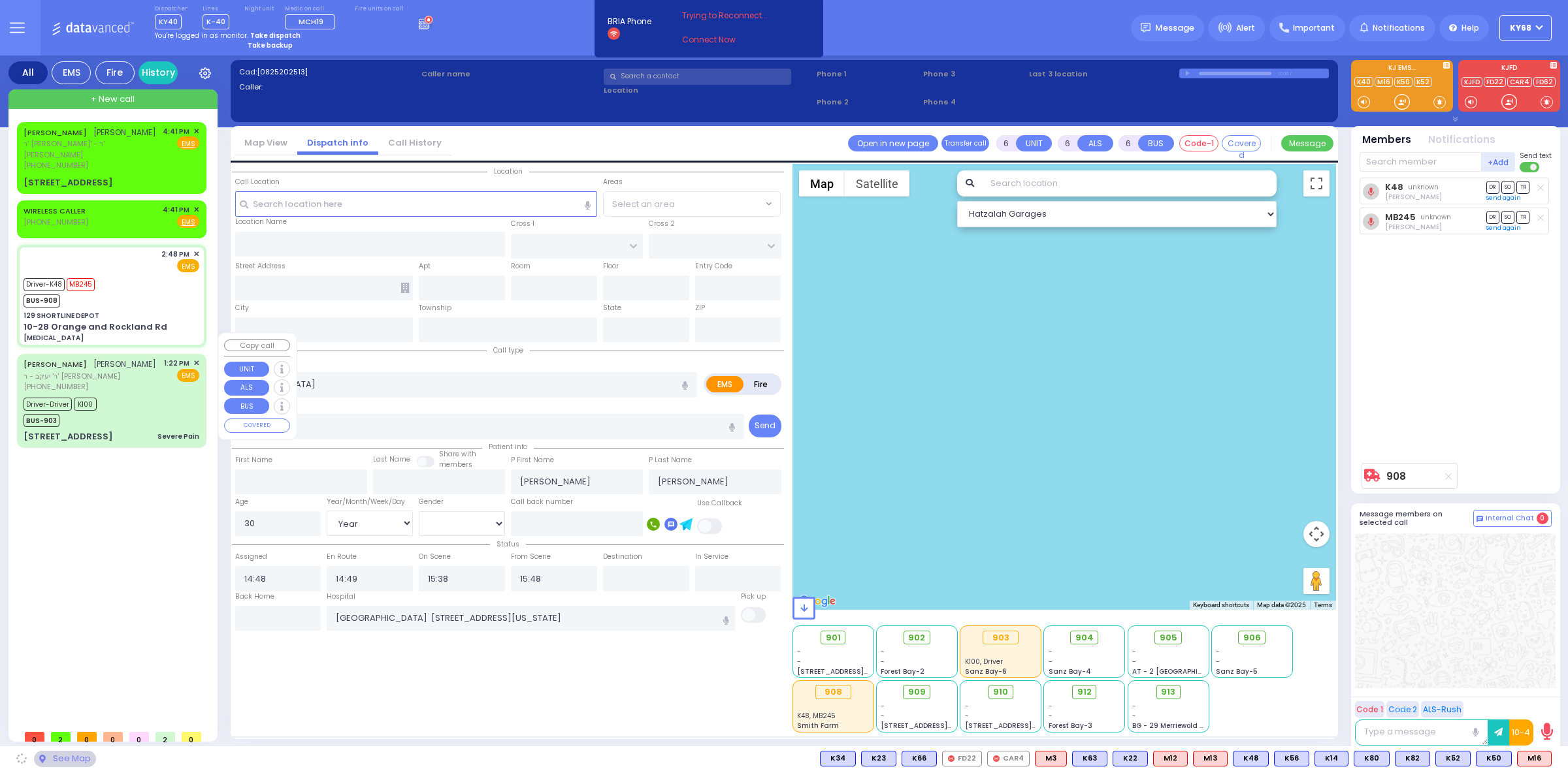
click at [114, 576] on div "JOEL HALPERT יואל האלפערט ר' מרדכי מתתי' - ר' משה אברהם שענברוין (845) 837-8411…" at bounding box center [114, 423] width 195 height 601
type input "129 SHORTLINE DEPOT"
type input "10-28 Orange and Rockland Rd"
type input "Monroe"
type input "New York"
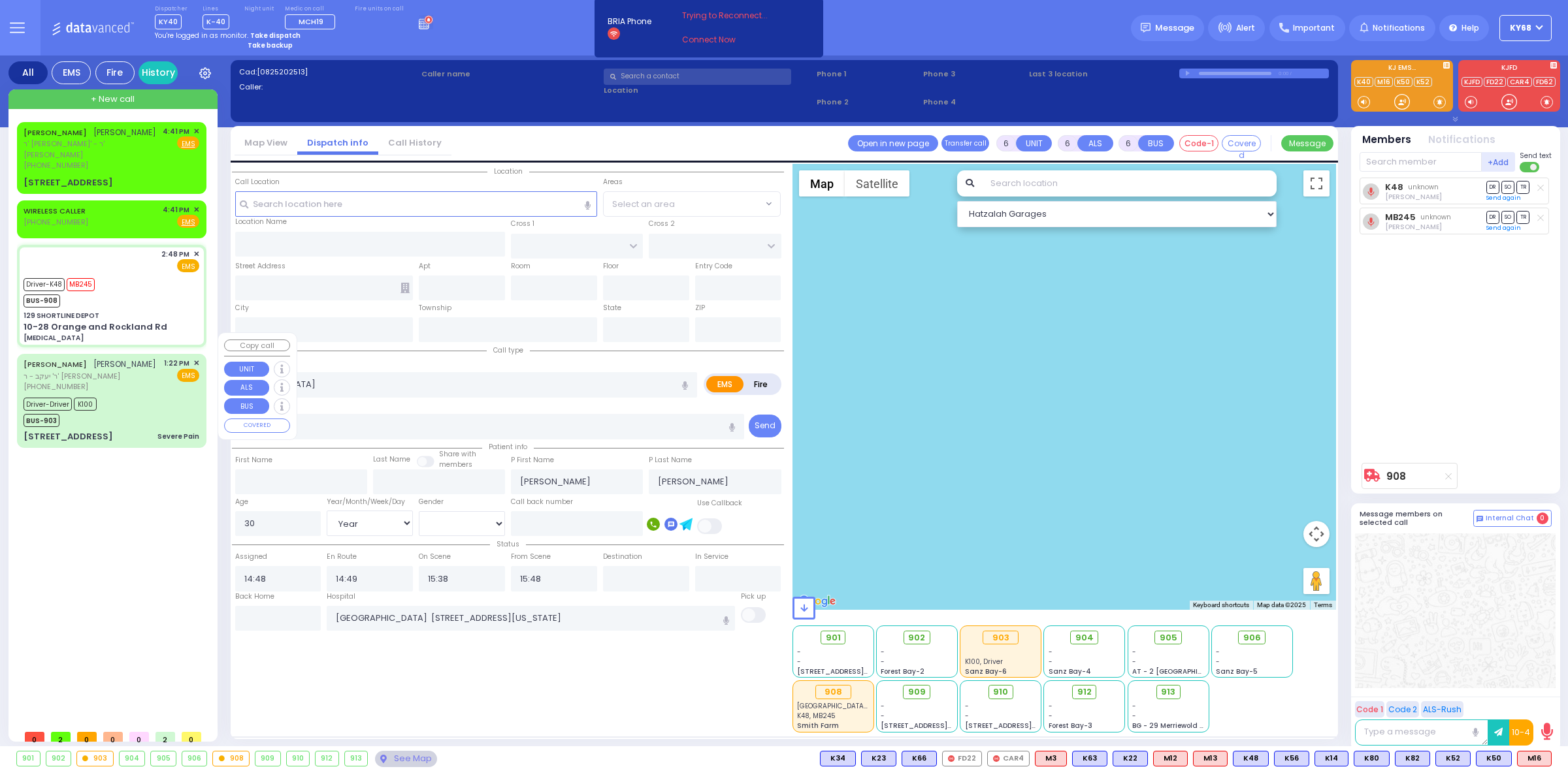
type input "10950"
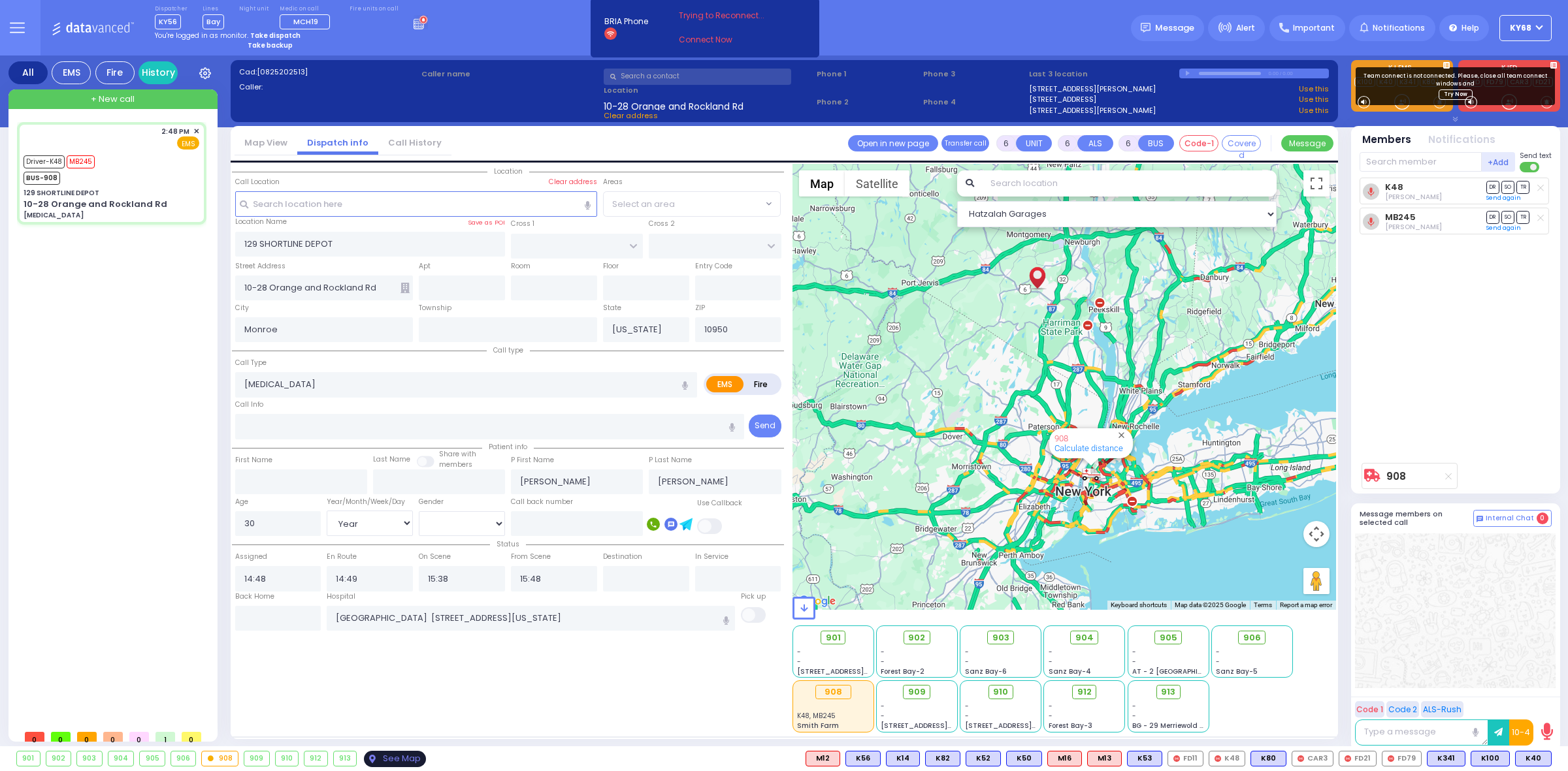
click at [369, 756] on icon at bounding box center [372, 759] width 7 height 9
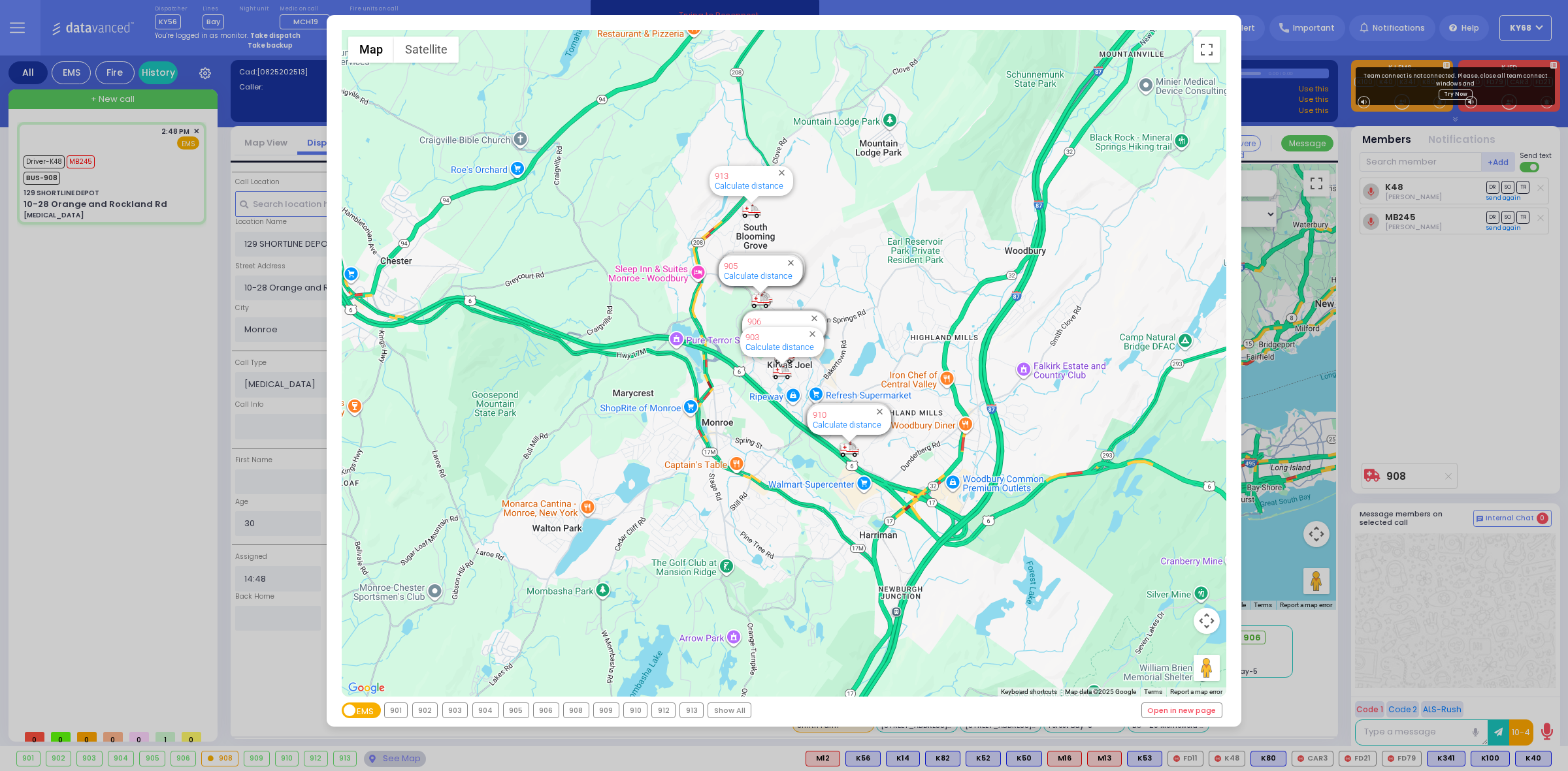
click at [478, 706] on div "904" at bounding box center [485, 711] width 26 height 15
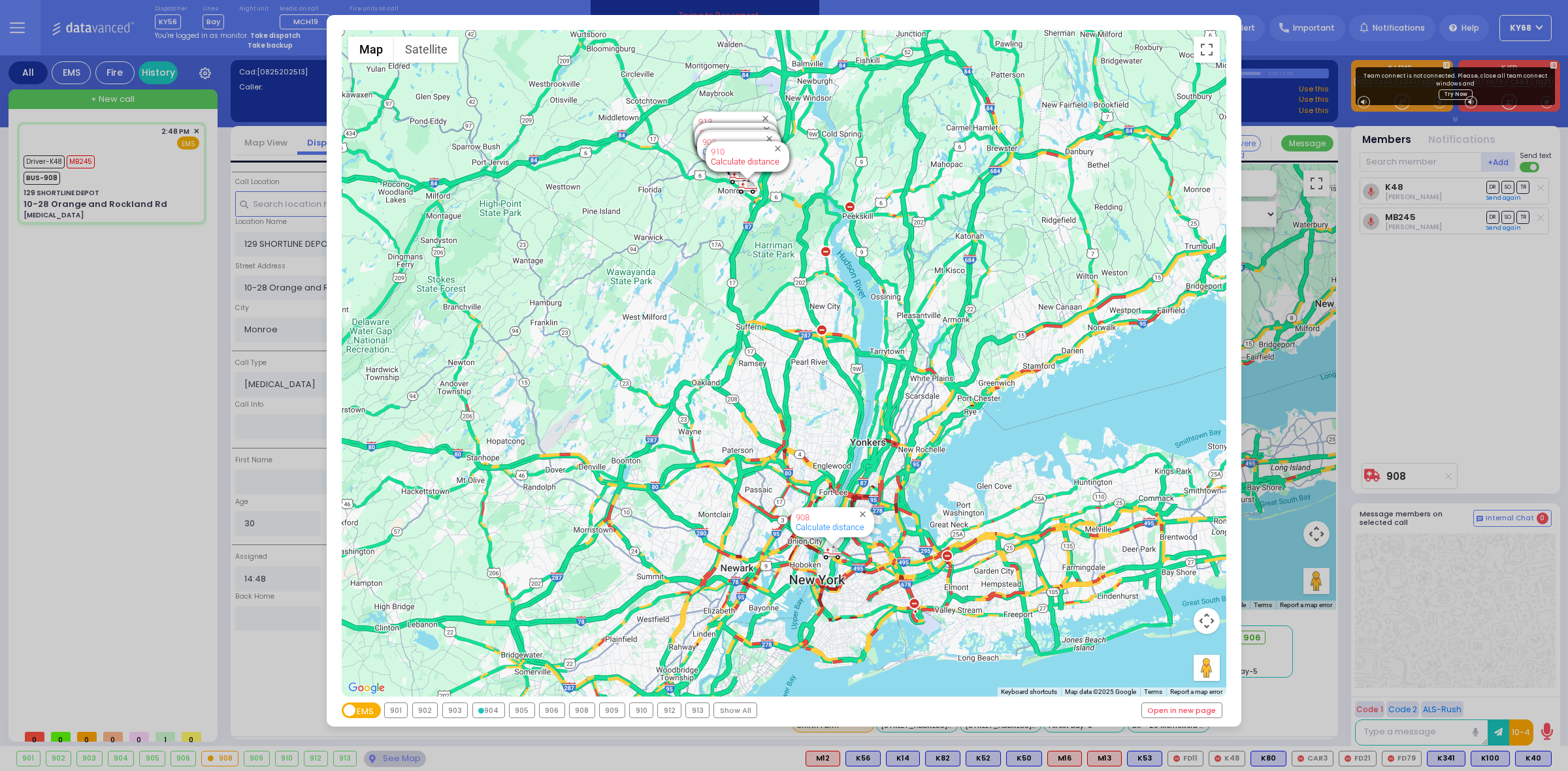
click at [751, 165] on link "Calculate distance" at bounding box center [744, 161] width 68 height 10
click at [1365, 267] on div "← Move left → Move right ↑ Move up ↓ Move down + Zoom in - Zoom out Home Jump l…" at bounding box center [784, 385] width 1568 height 771
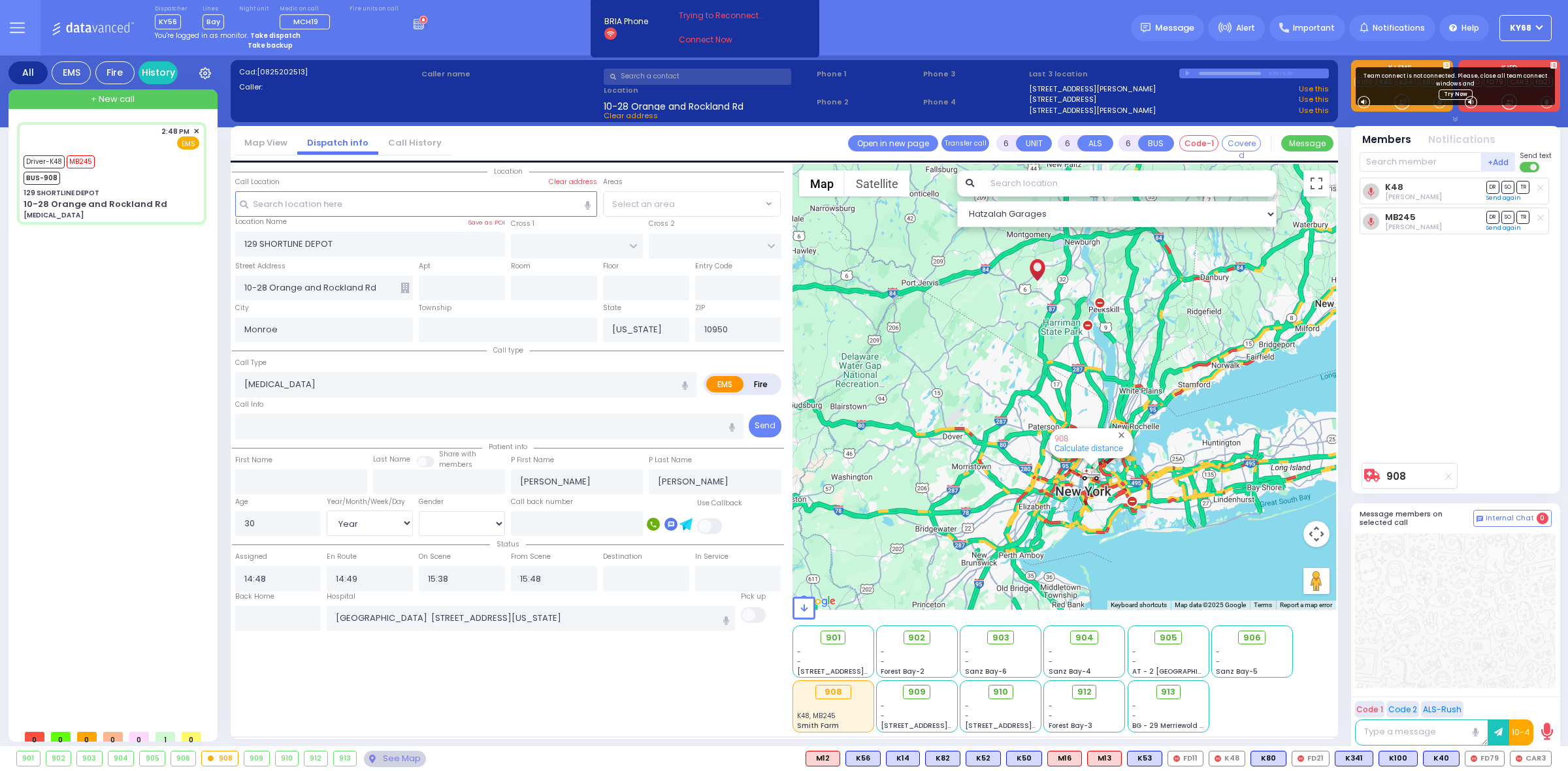
select select
radio input "true"
select select "Year"
select select "[DEMOGRAPHIC_DATA]"
select select "Hatzalah Garages"
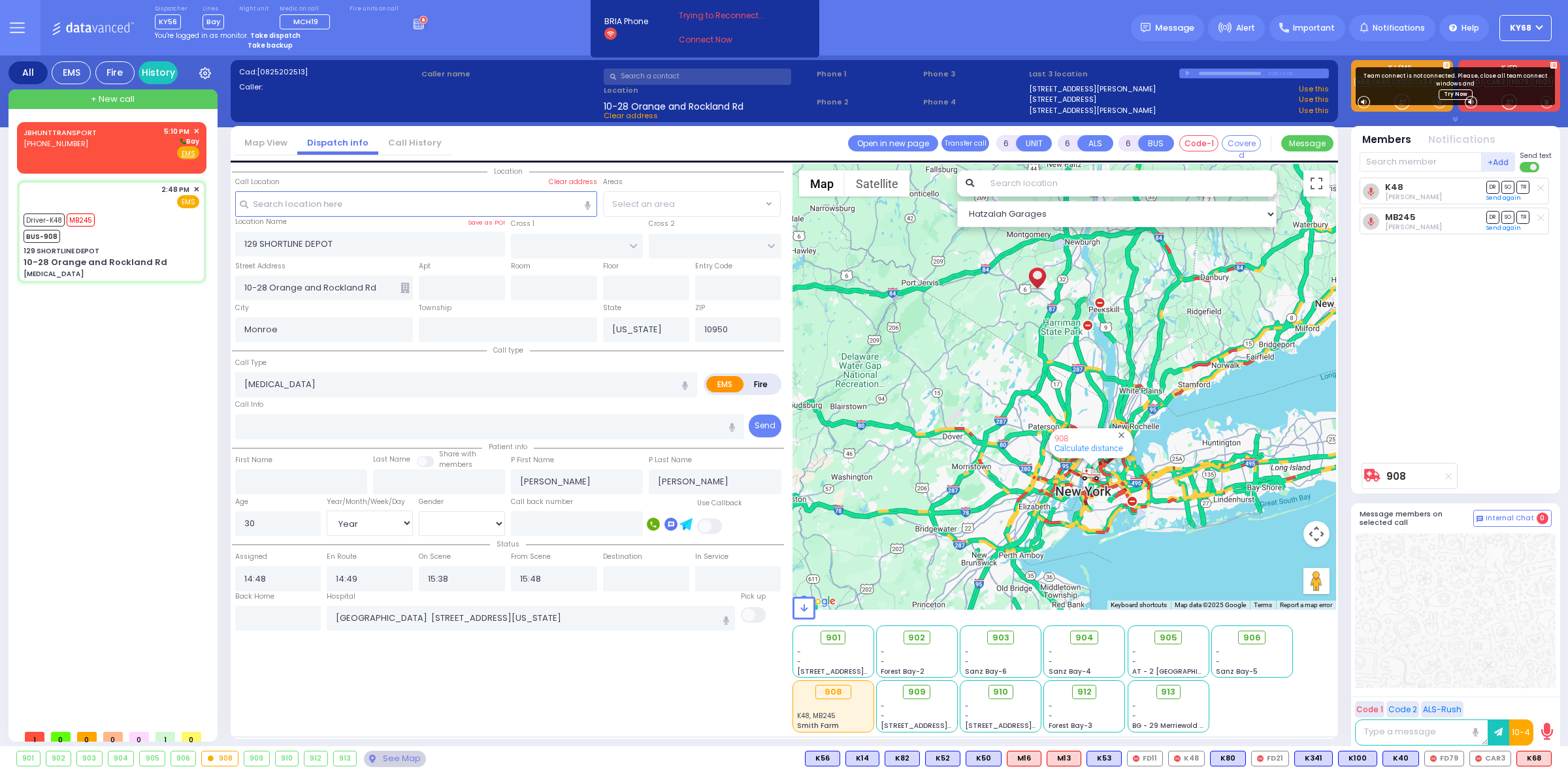
select select
radio input "true"
select select "Year"
select select "[DEMOGRAPHIC_DATA]"
select select "Hatzalah Garages"
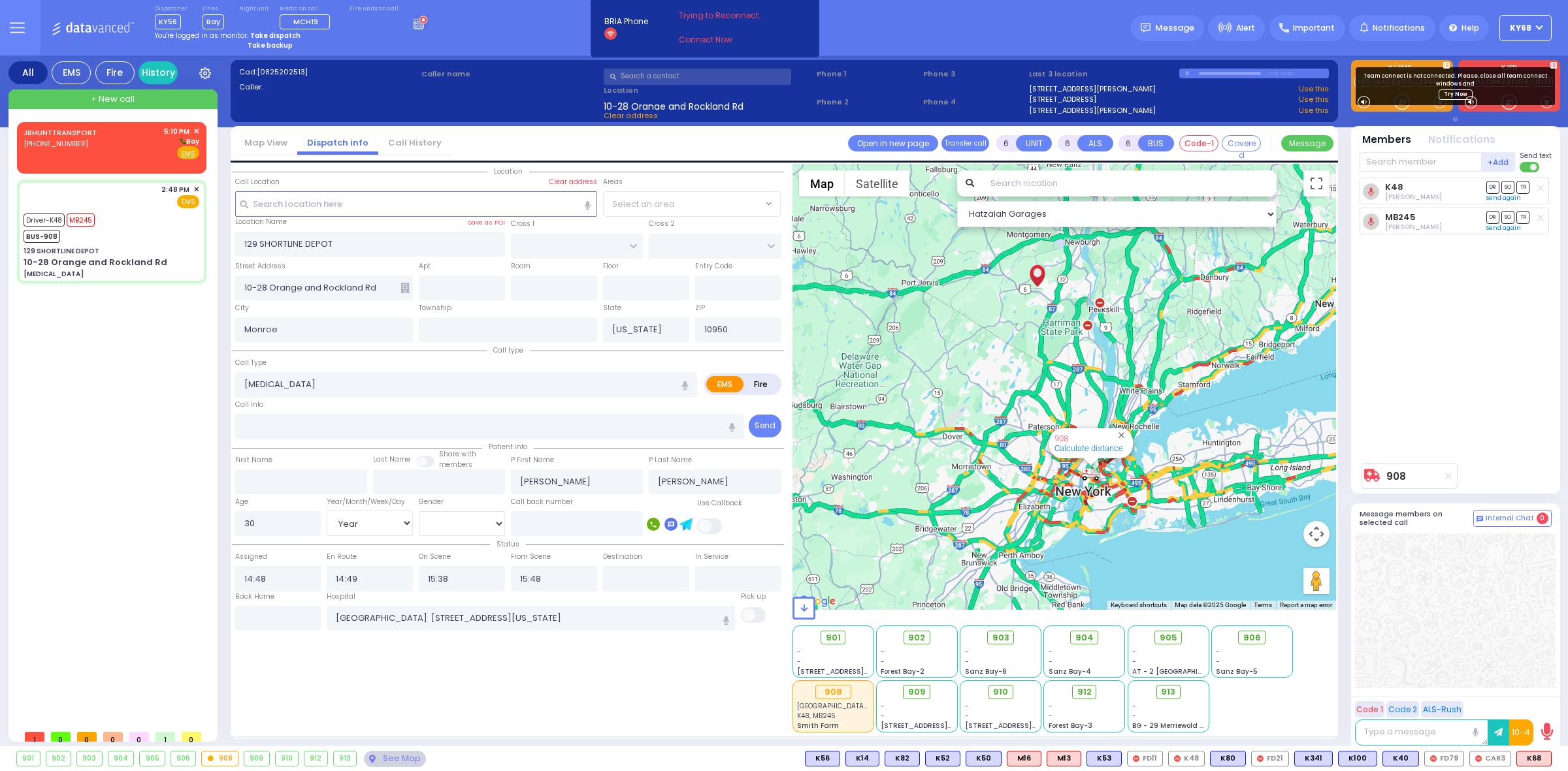
select select
radio input "true"
select select "Year"
select select "[DEMOGRAPHIC_DATA]"
select select "Hatzalah Garages"
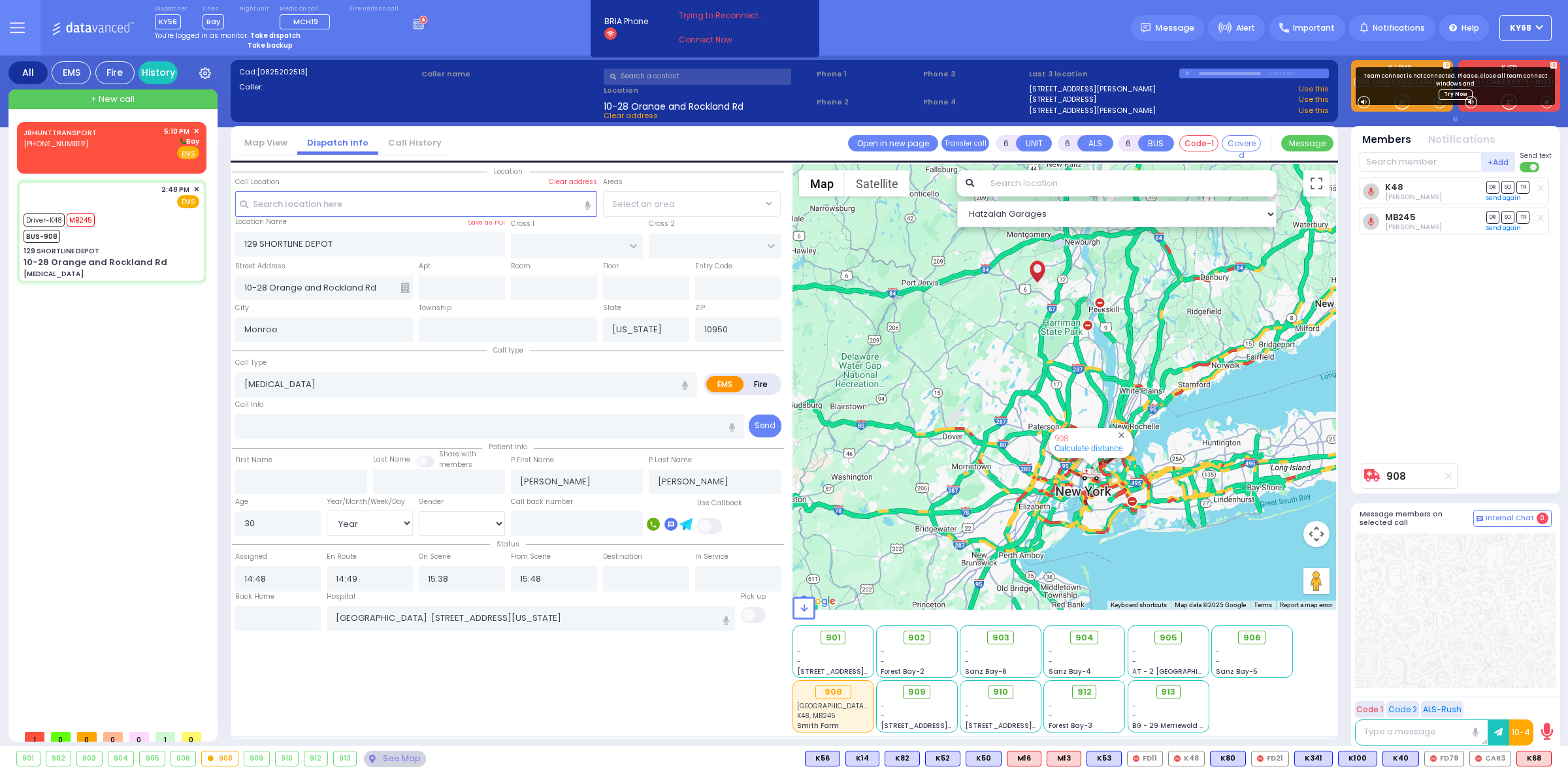
select select
radio input "true"
select select "Year"
select select "[DEMOGRAPHIC_DATA]"
select select
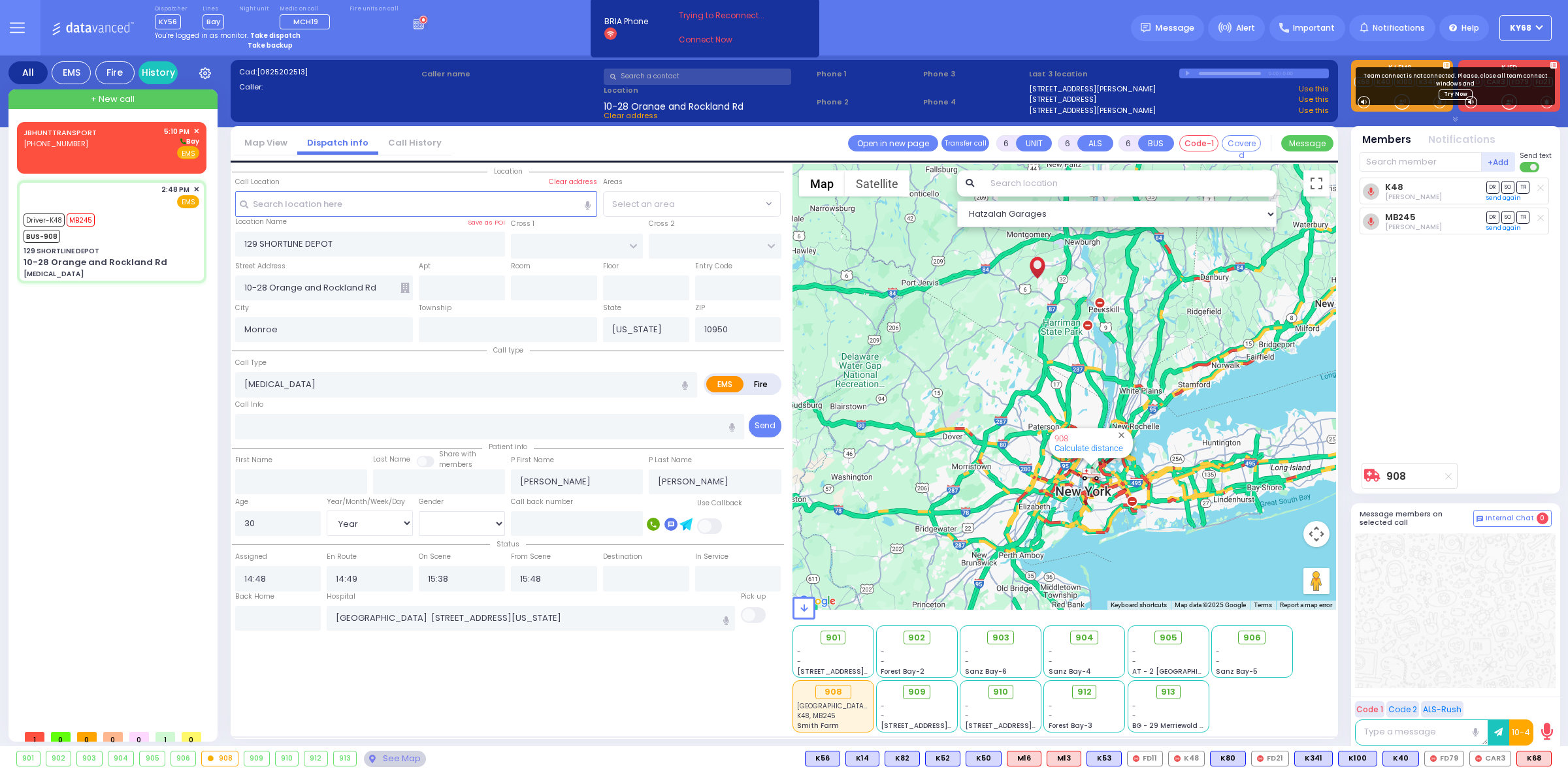
radio input "true"
select select "Year"
select select "[DEMOGRAPHIC_DATA]"
select select "Hatzalah Garages"
select select
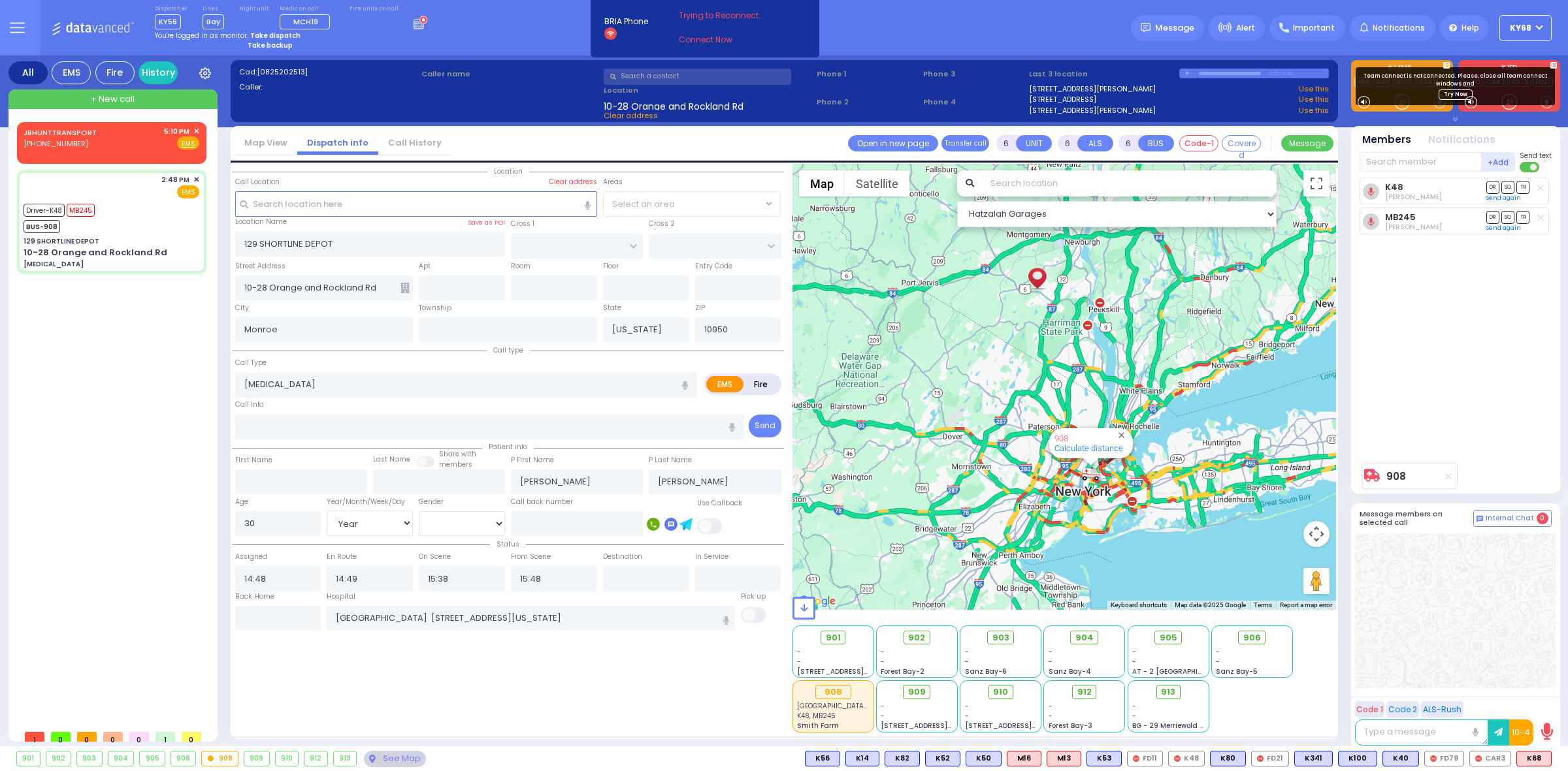
radio input "true"
select select "Year"
select select "[DEMOGRAPHIC_DATA]"
select select
radio input "true"
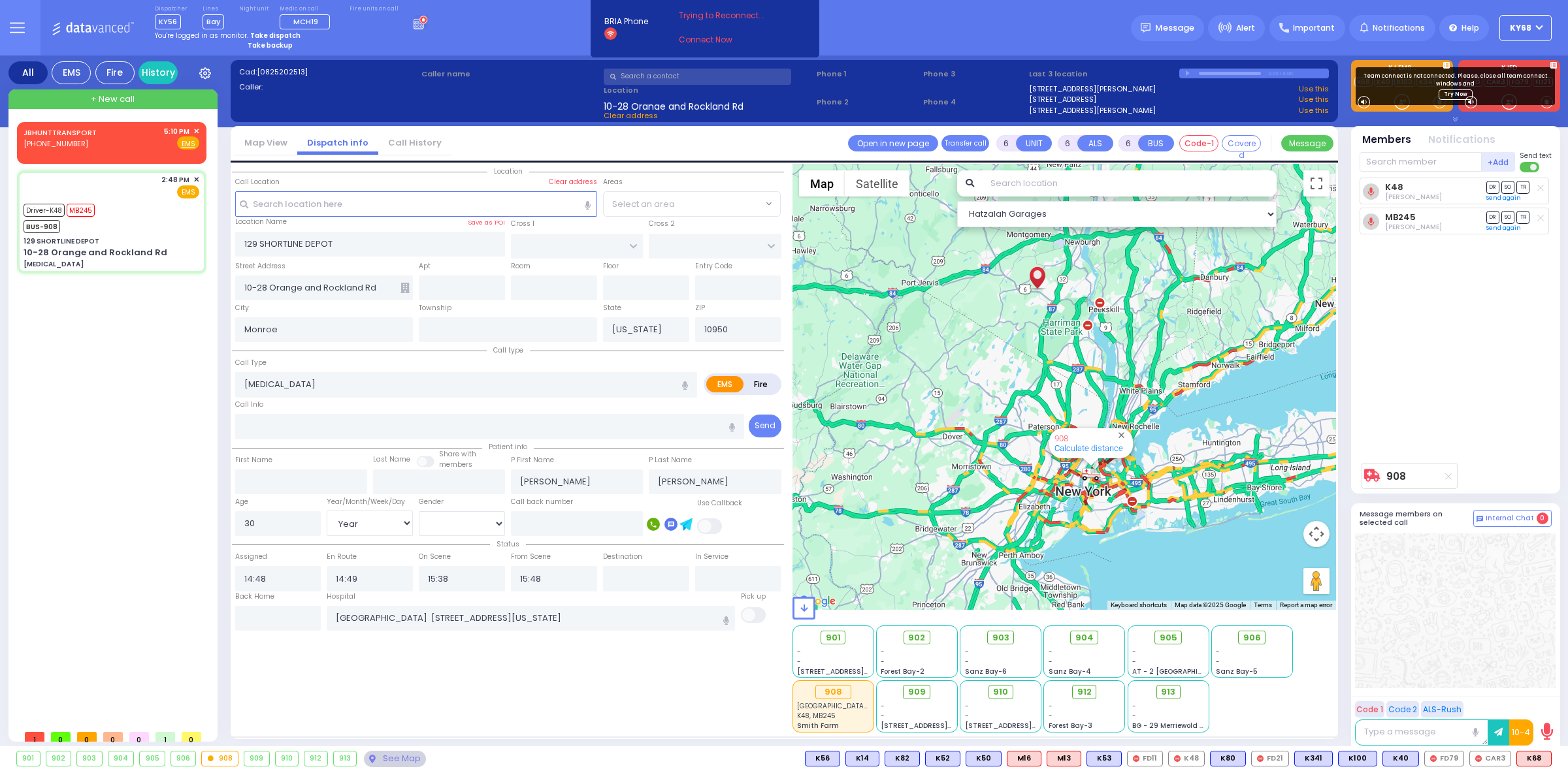
select select "Year"
select select "[DEMOGRAPHIC_DATA]"
select select
radio input "true"
select select "Year"
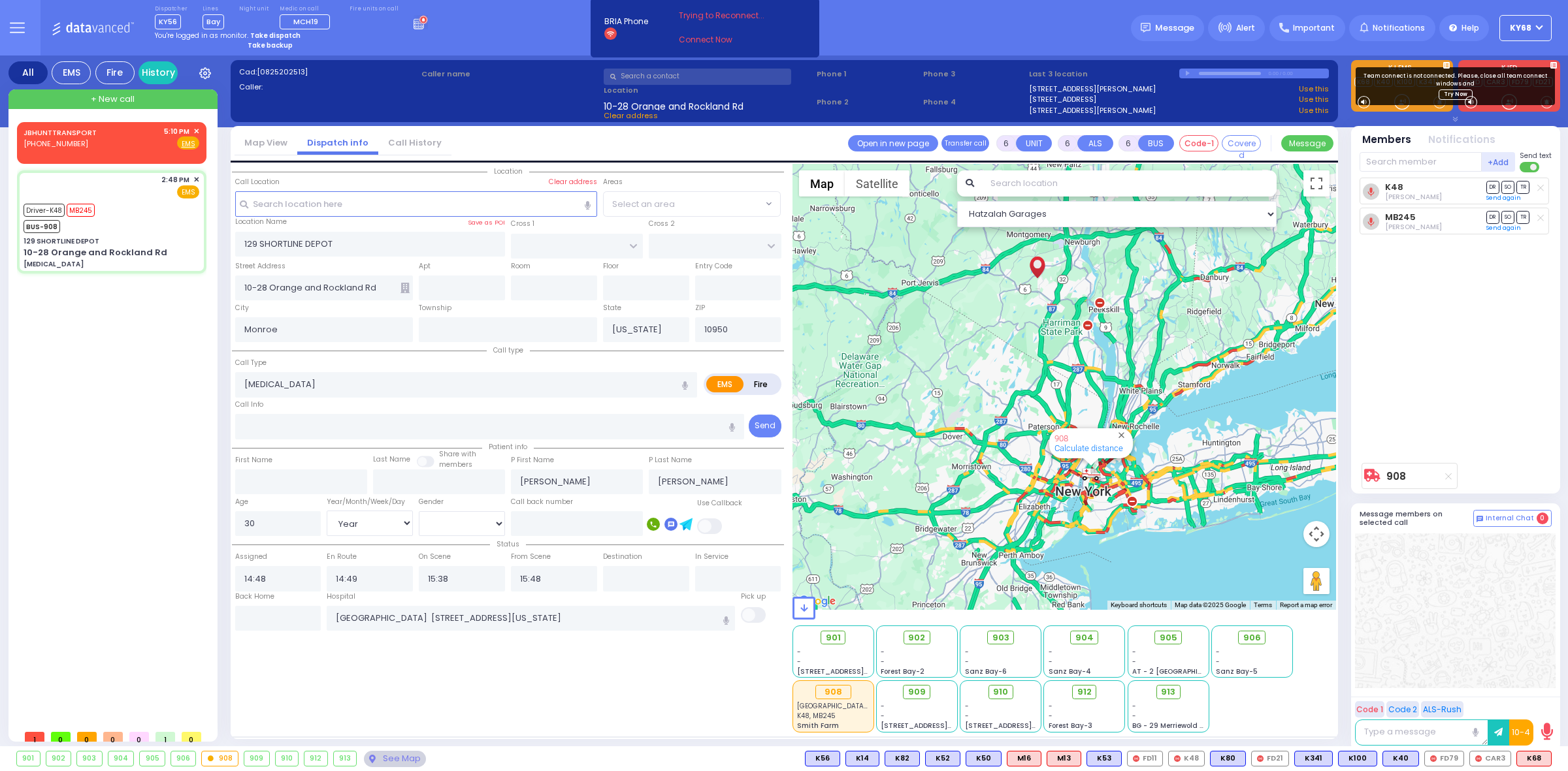
select select "[DEMOGRAPHIC_DATA]"
select select "Hatzalah Garages"
select select
radio input "true"
select select "Year"
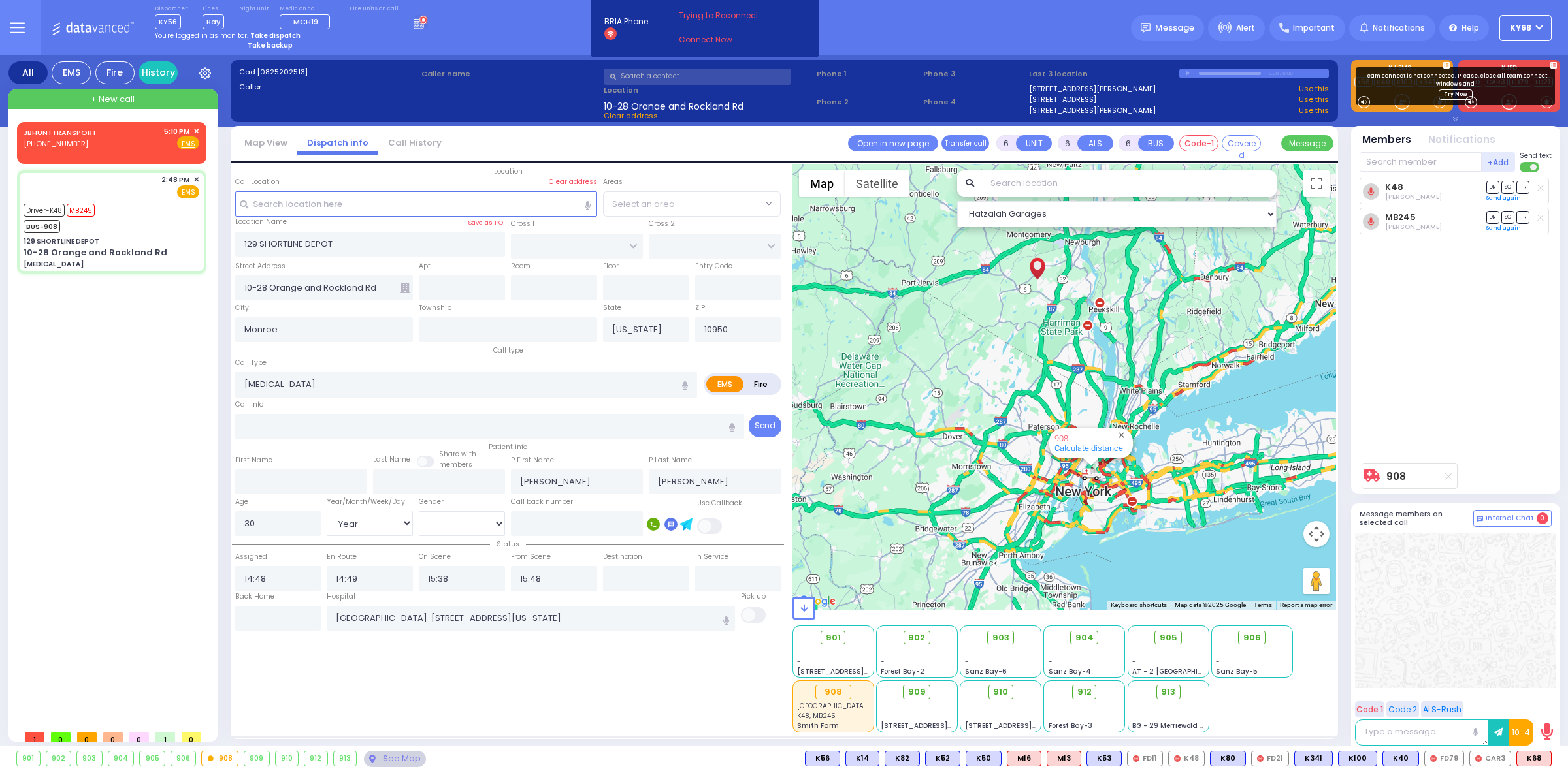
select select "[DEMOGRAPHIC_DATA]"
select select
radio input "true"
select select "Year"
select select "[DEMOGRAPHIC_DATA]"
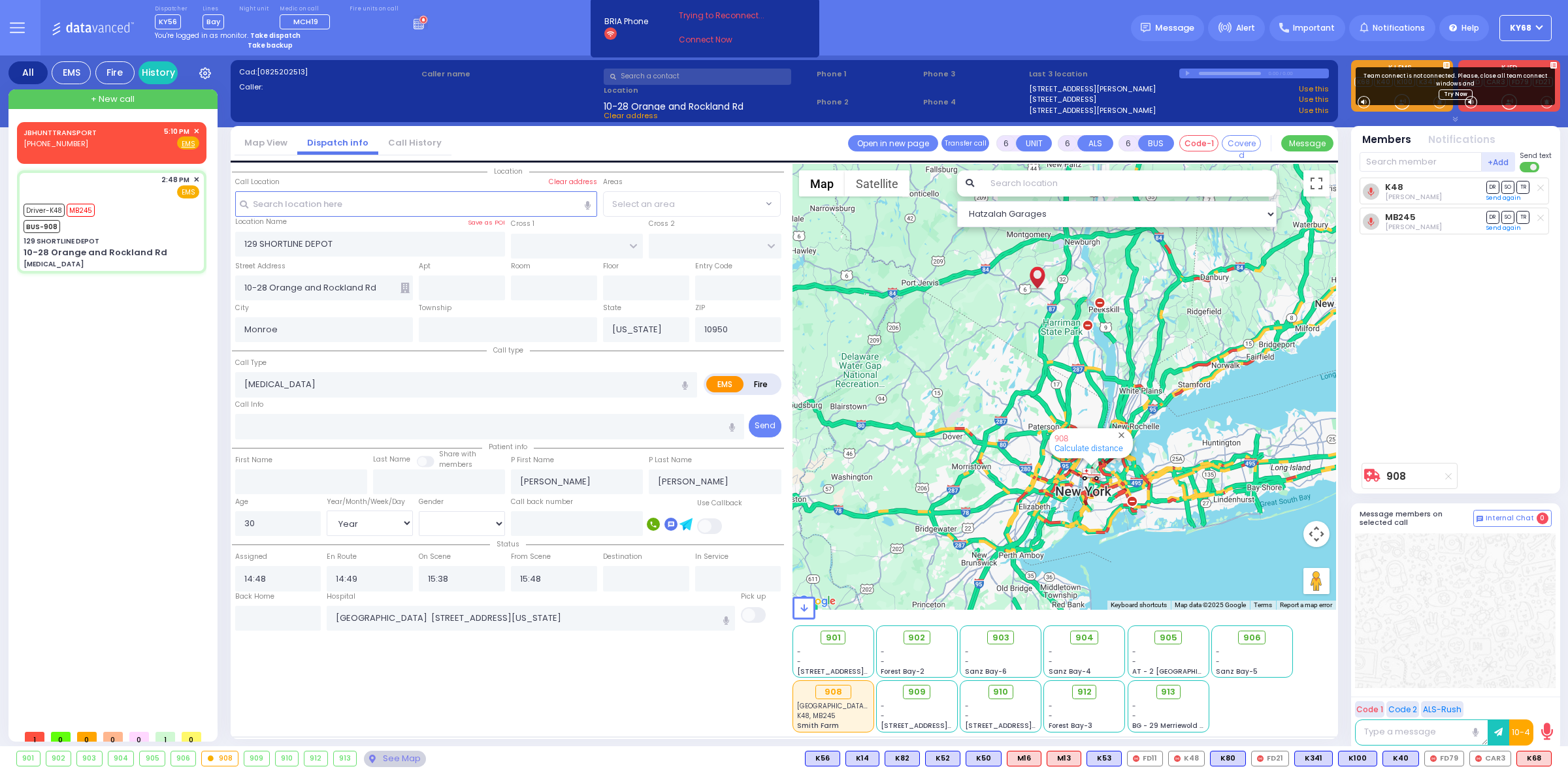
select select "Hatzalah Garages"
select select
radio input "true"
select select "Year"
select select "[DEMOGRAPHIC_DATA]"
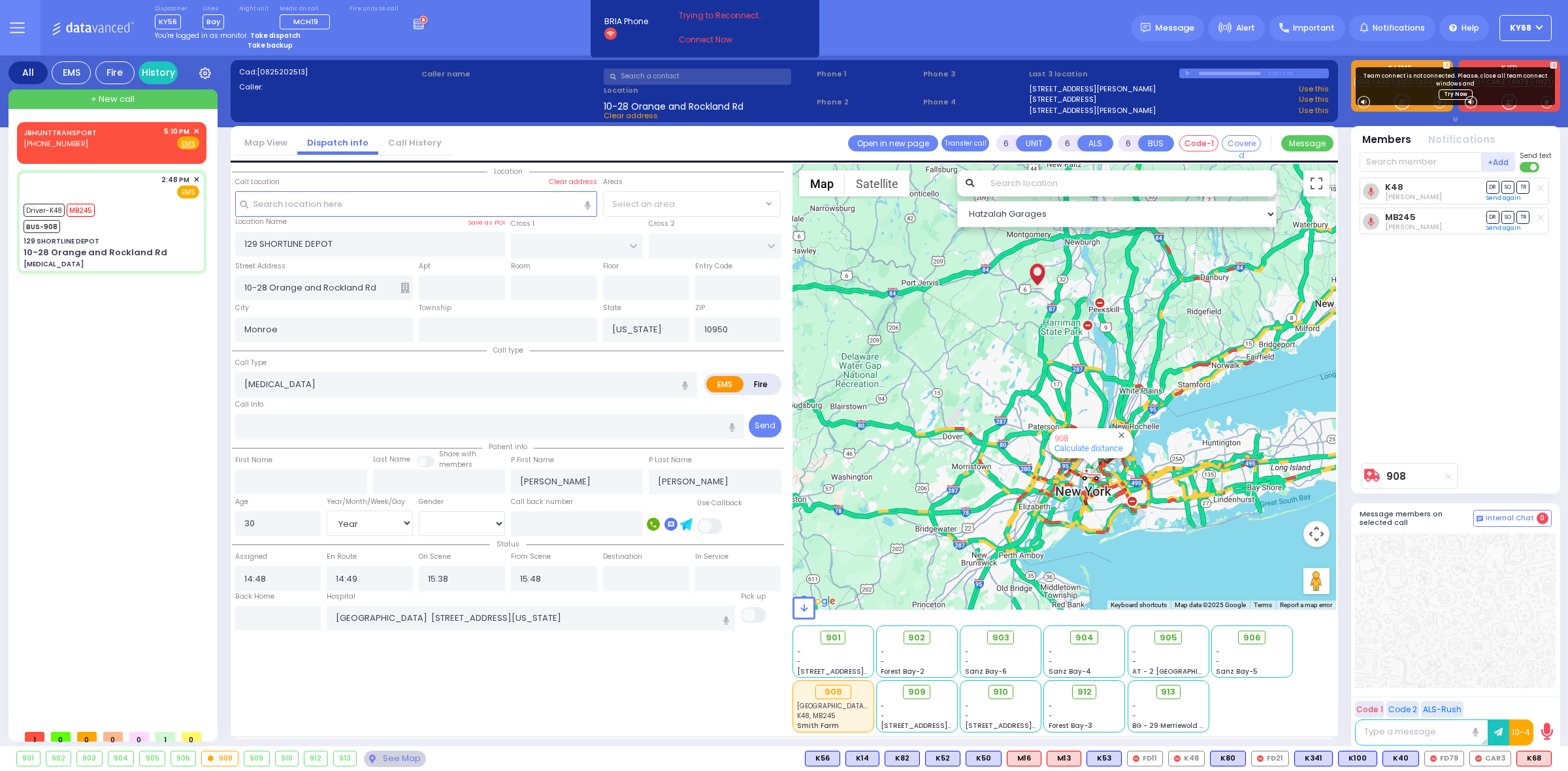
type input "17:15"
type input "17:22"
select select
radio input "true"
select select "Year"
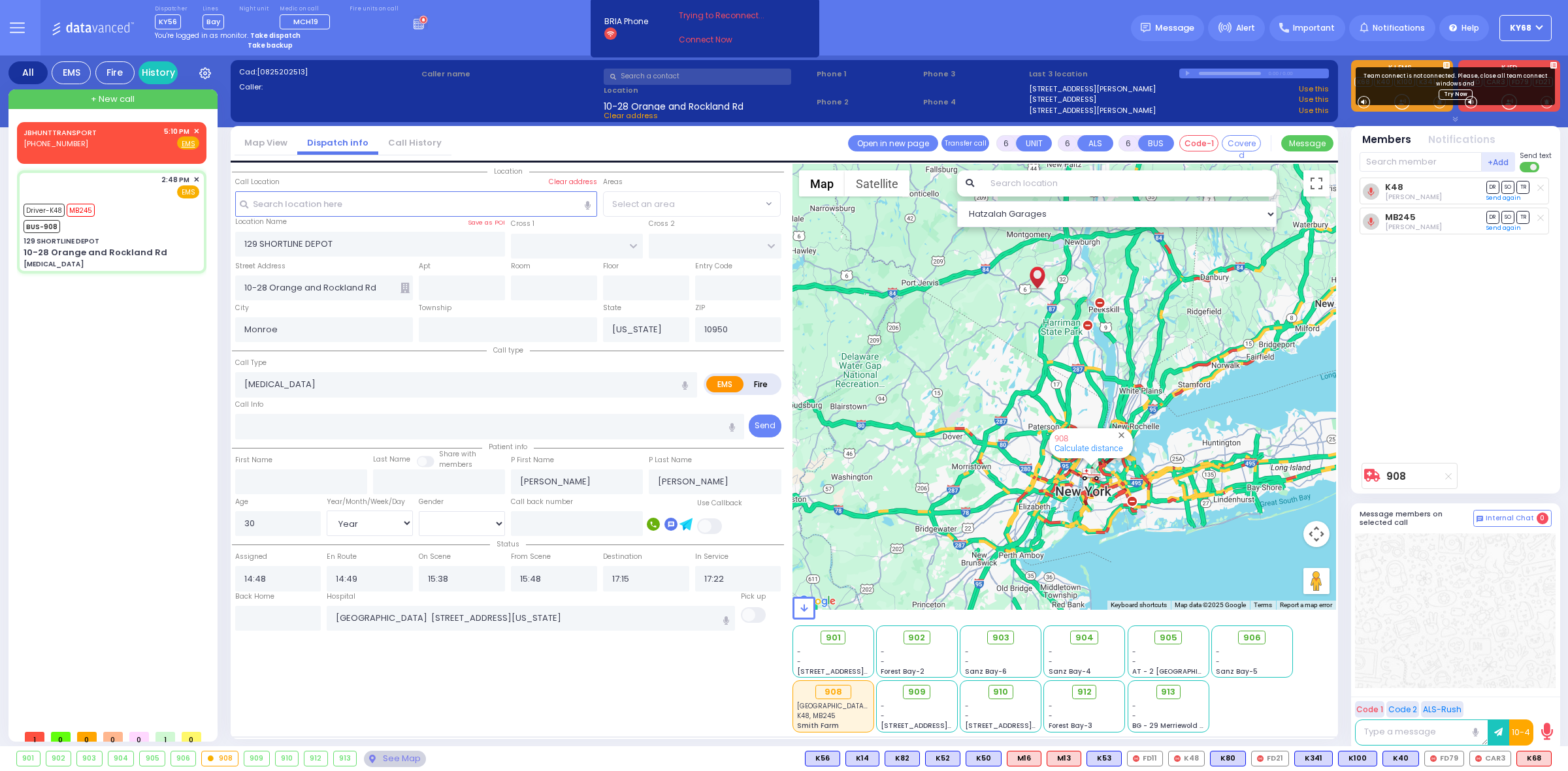
select select "[DEMOGRAPHIC_DATA]"
select select "Hatzalah Garages"
select select
radio input "true"
select select "Year"
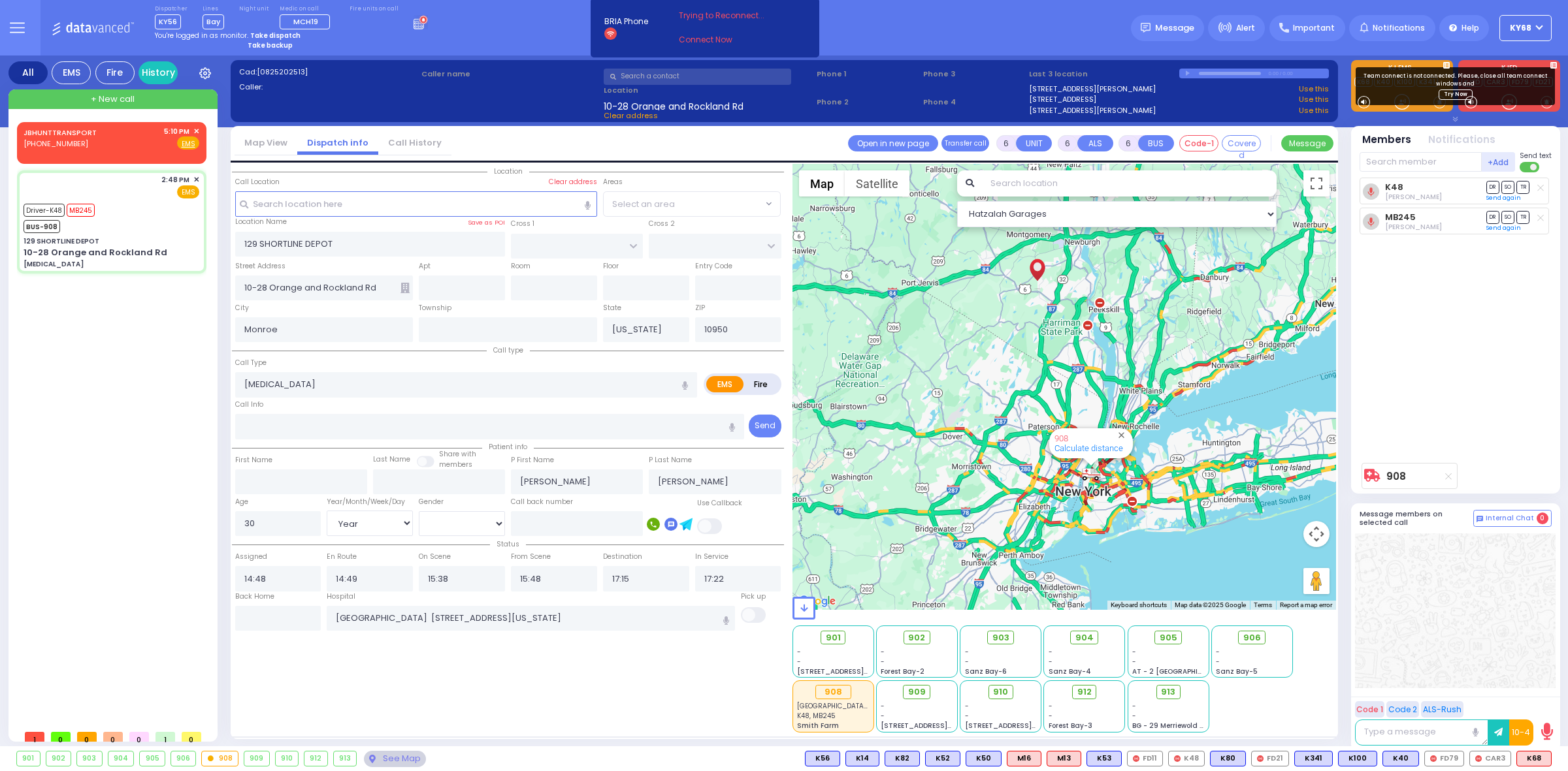
select select "[DEMOGRAPHIC_DATA]"
select select
radio input "true"
select select "Year"
select select "[DEMOGRAPHIC_DATA]"
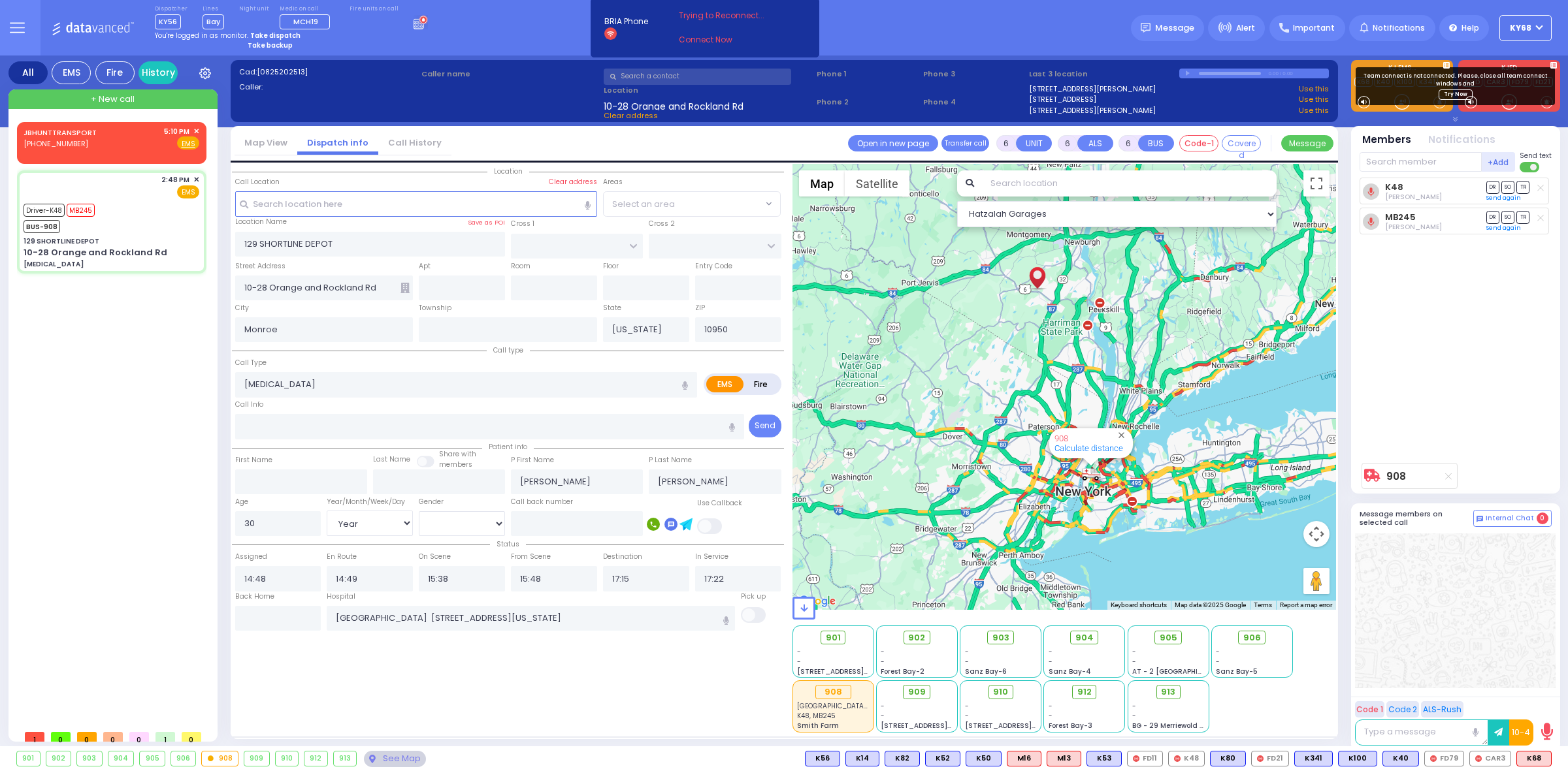
select select
radio input "true"
select select "Year"
select select "[DEMOGRAPHIC_DATA]"
select select "Hatzalah Garages"
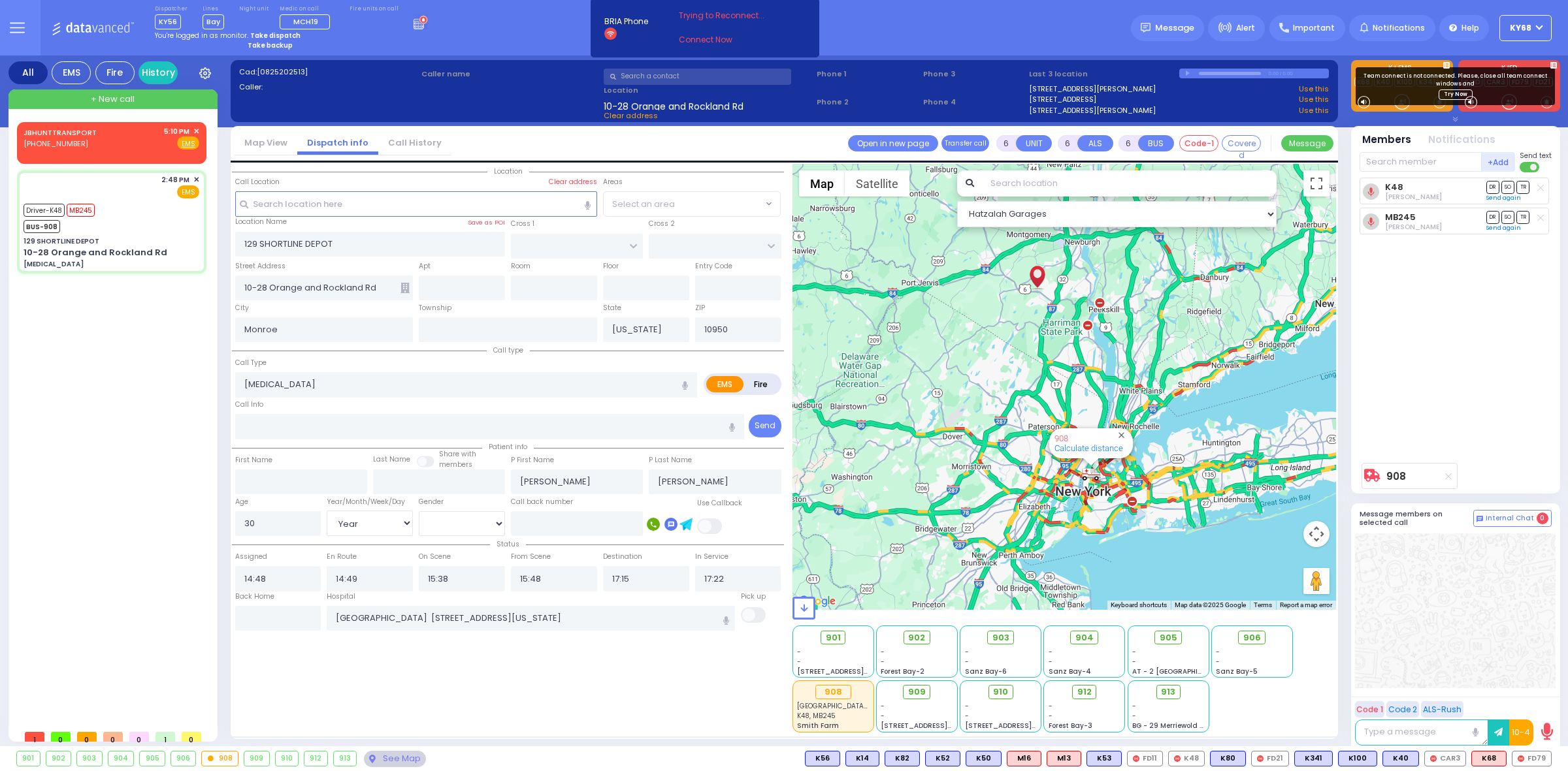
select select
radio input "true"
select select "Year"
select select "[DEMOGRAPHIC_DATA]"
select select "Hatzalah Garages"
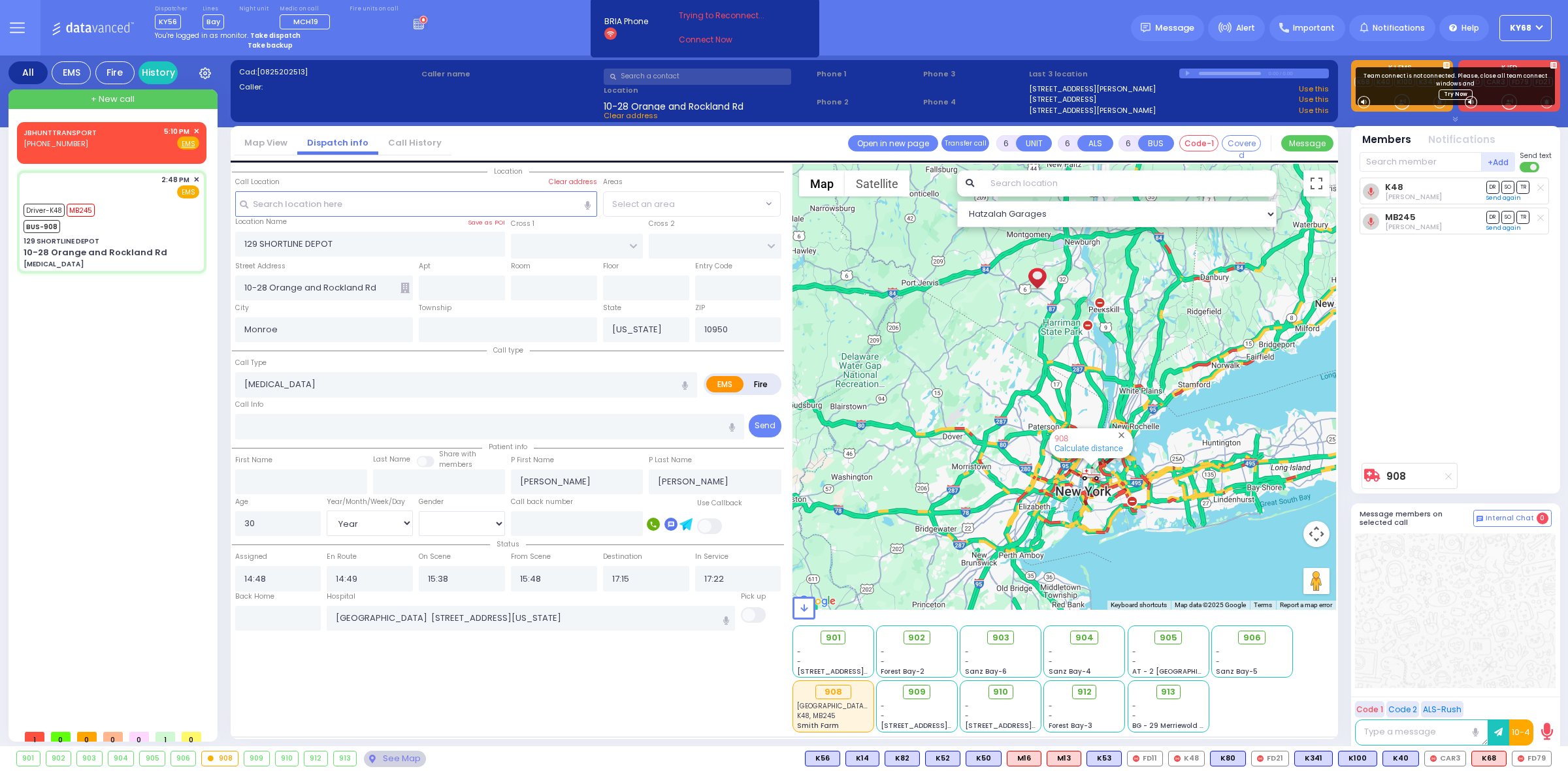
select select
radio input "true"
select select "Year"
select select "[DEMOGRAPHIC_DATA]"
select select "Hatzalah Garages"
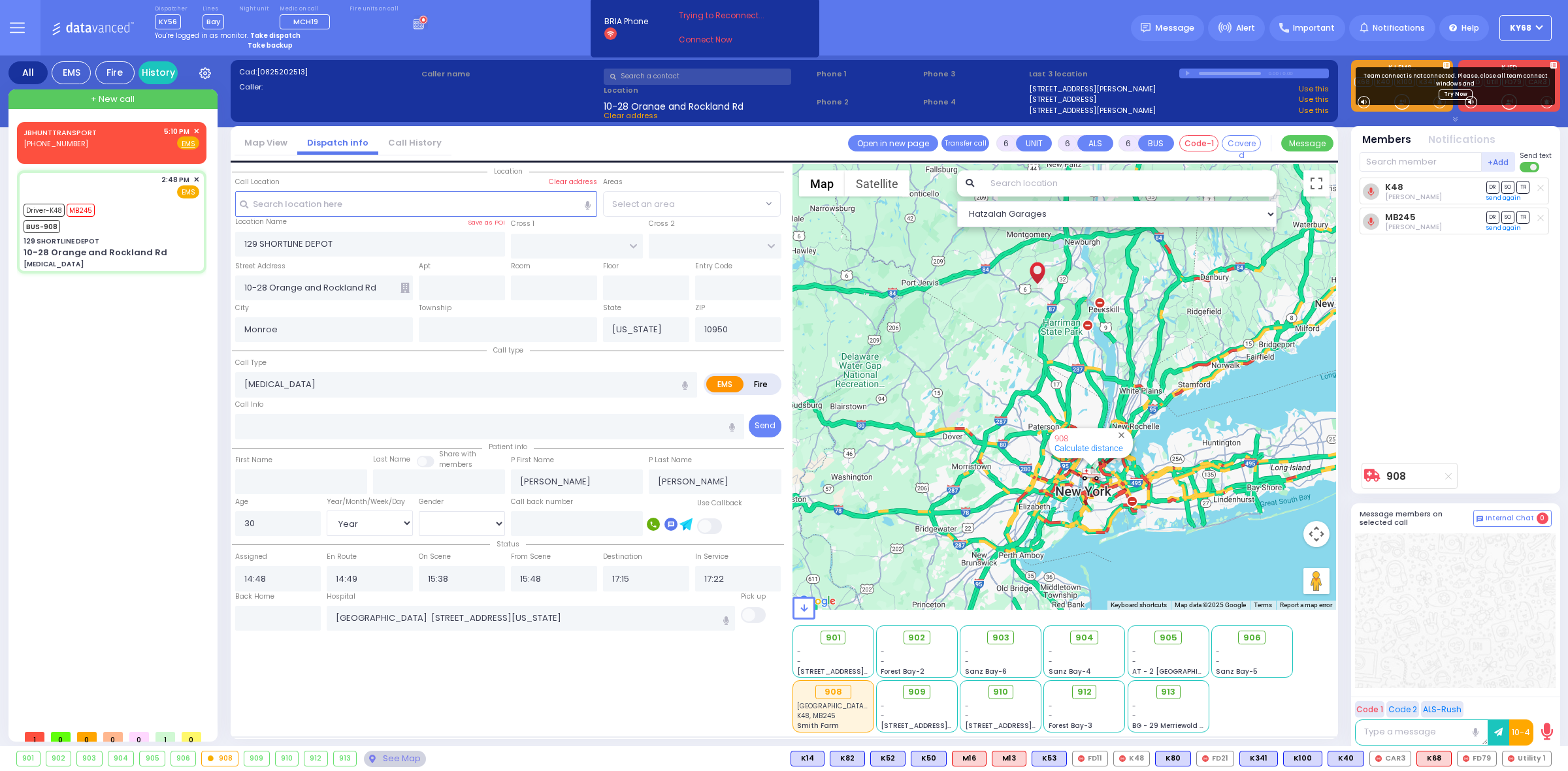
select select
radio input "true"
select select "Year"
select select "[DEMOGRAPHIC_DATA]"
select select "Hatzalah Garages"
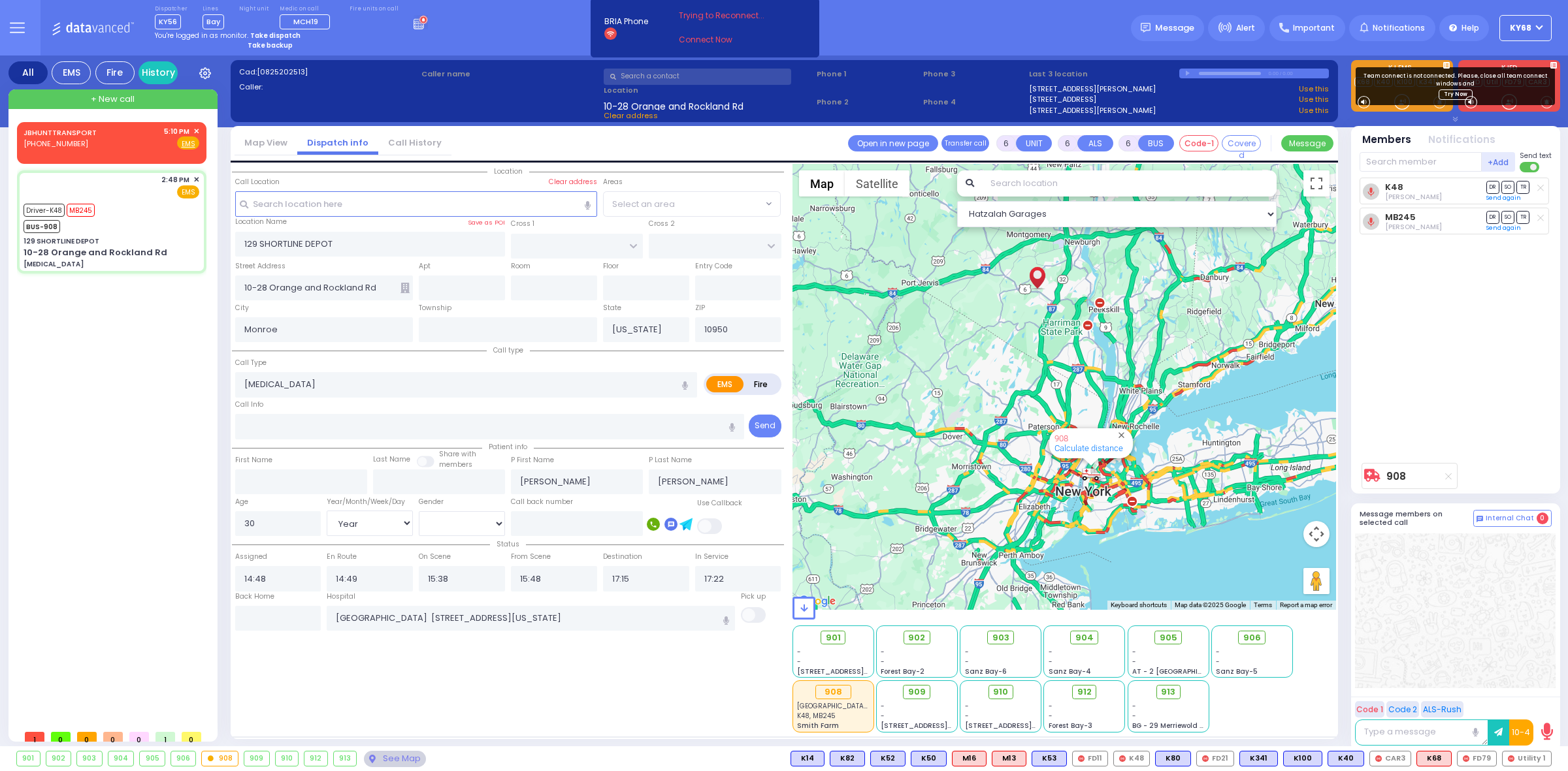
select select
radio input "true"
select select "Year"
select select "[DEMOGRAPHIC_DATA]"
select select "Hatzalah Garages"
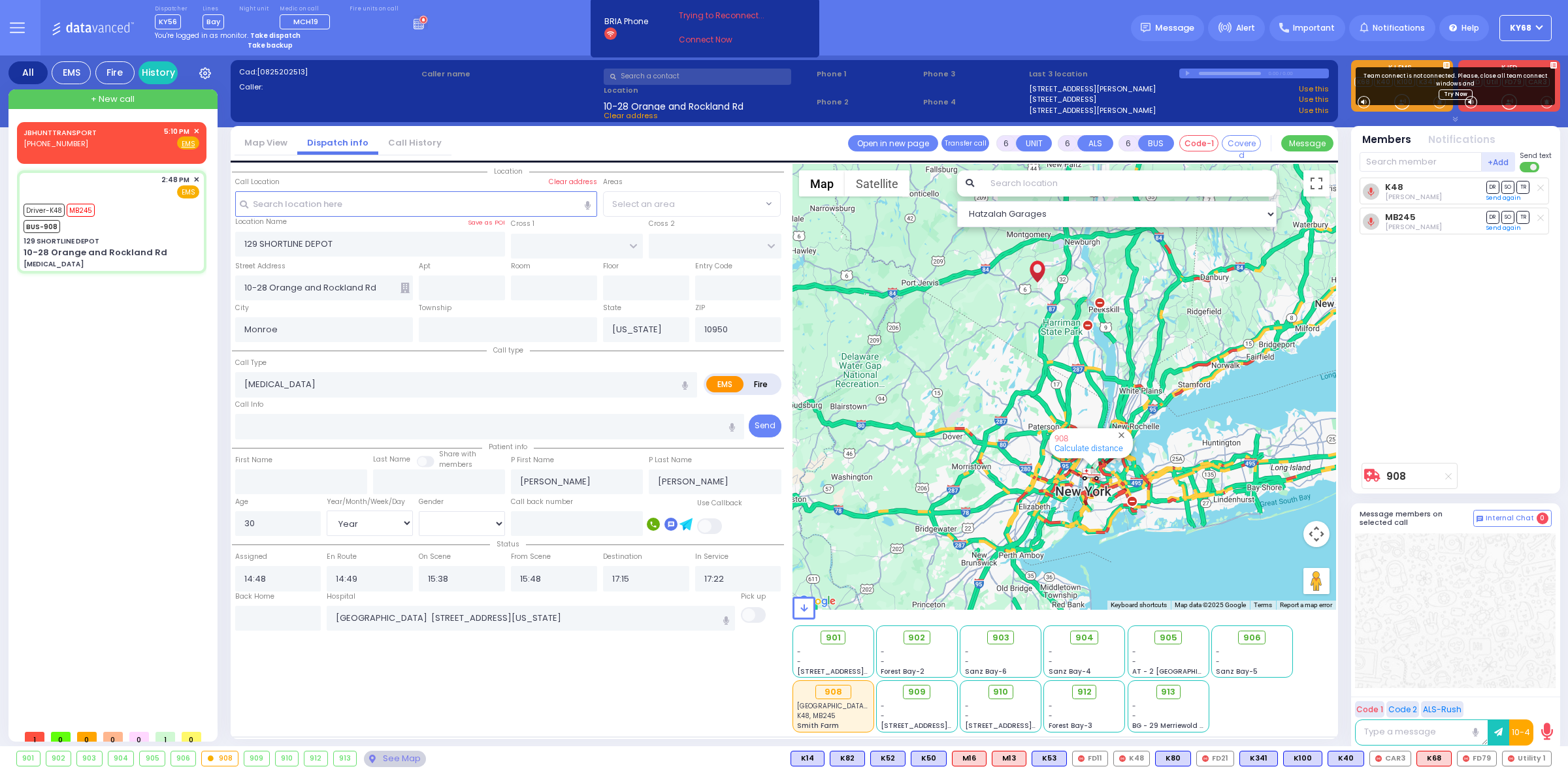
select select
radio input "true"
select select "Year"
select select "[DEMOGRAPHIC_DATA]"
select select
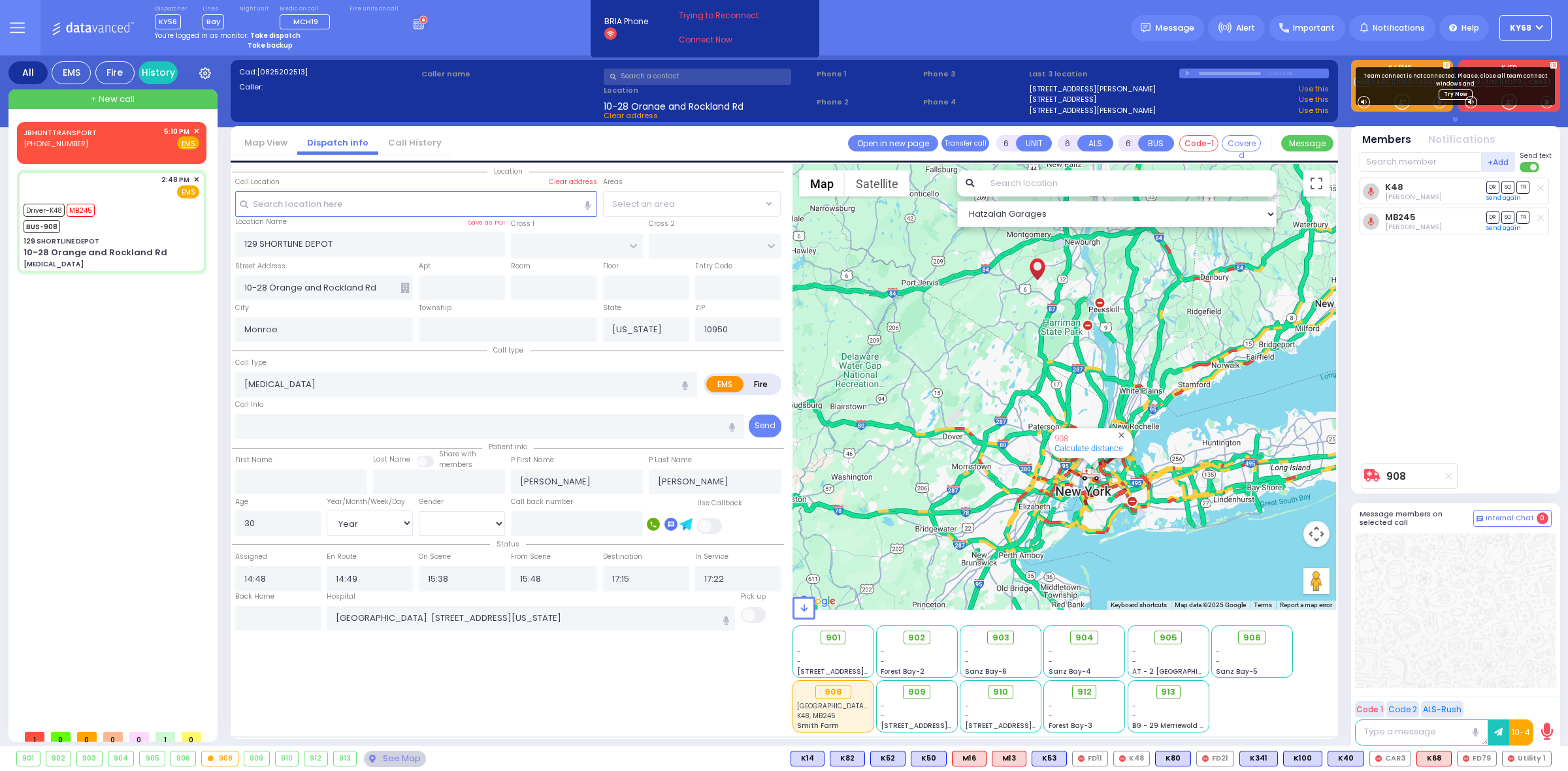
radio input "true"
select select "Year"
select select "[DEMOGRAPHIC_DATA]"
select select
radio input "true"
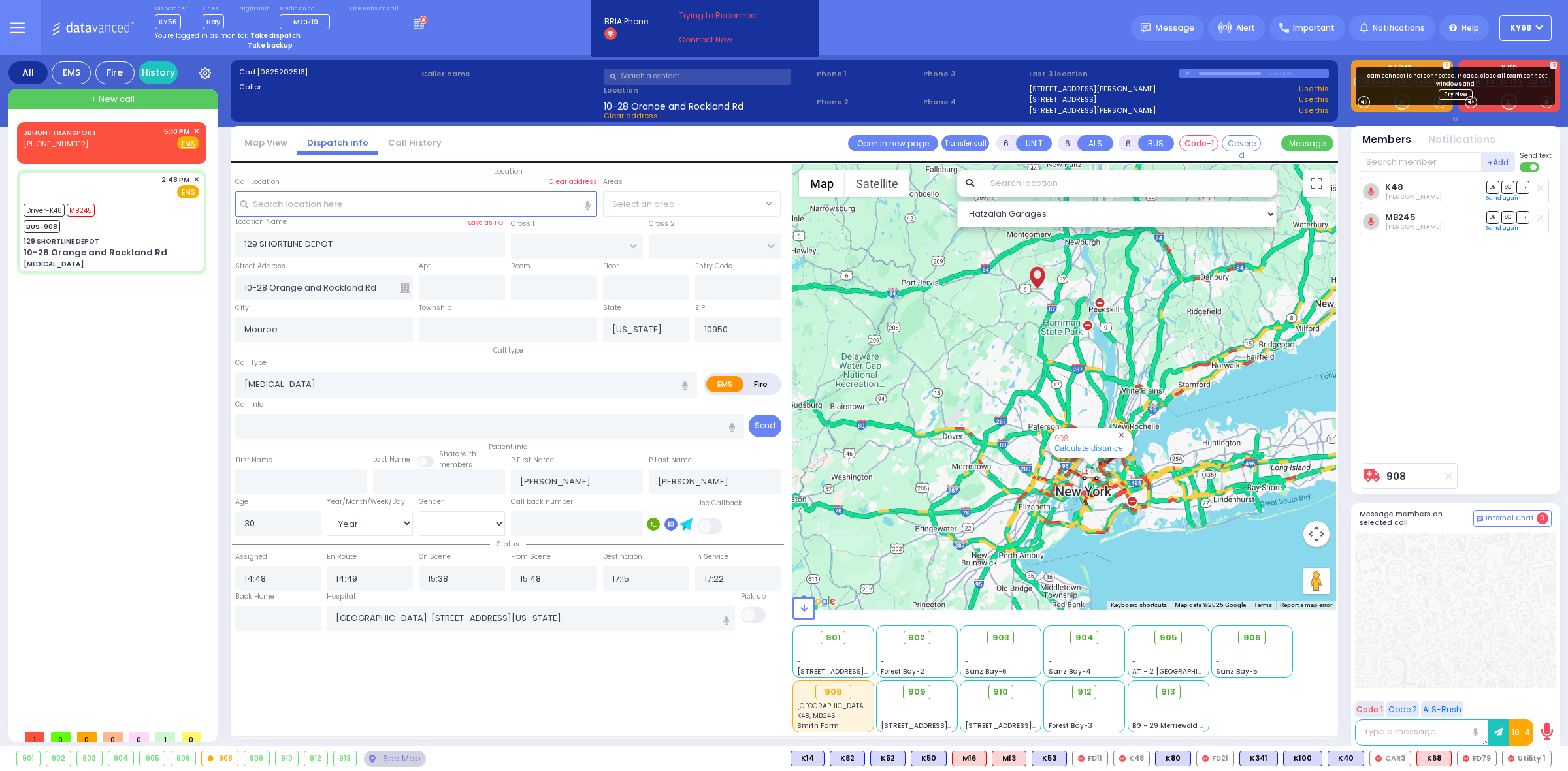
select select "Year"
select select "[DEMOGRAPHIC_DATA]"
select select "Hatzalah Garages"
